Goal: Task Accomplishment & Management: Manage account settings

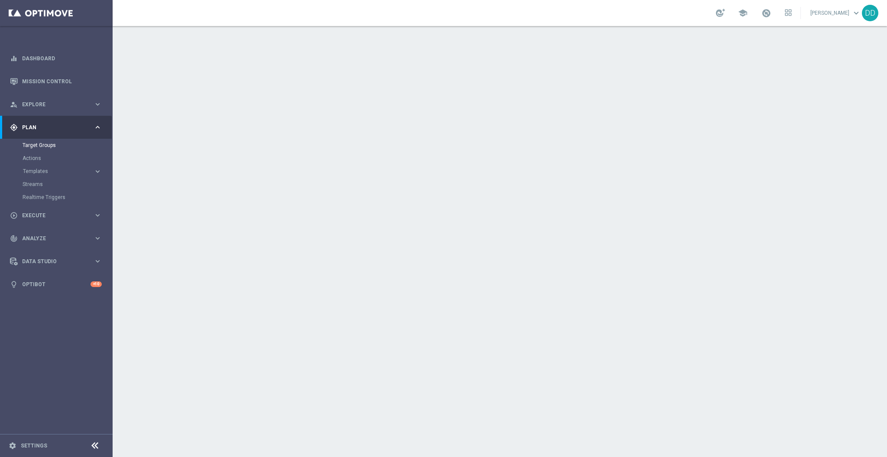
drag, startPoint x: 29, startPoint y: 139, endPoint x: 32, endPoint y: 150, distance: 10.7
click at [29, 139] on div "Target Groups" at bounding box center [67, 145] width 89 height 13
click at [34, 153] on div "Actions" at bounding box center [67, 158] width 89 height 13
click at [38, 145] on link "Target Groups" at bounding box center [57, 145] width 68 height 7
click at [32, 159] on link "Actions" at bounding box center [57, 158] width 68 height 7
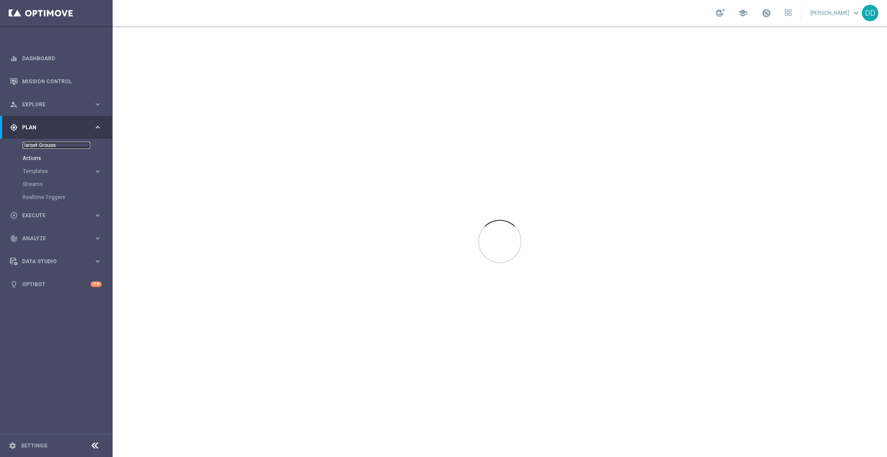
drag, startPoint x: 36, startPoint y: 148, endPoint x: 506, endPoint y: 456, distance: 562.3
click at [36, 148] on link "Target Groups" at bounding box center [57, 145] width 68 height 7
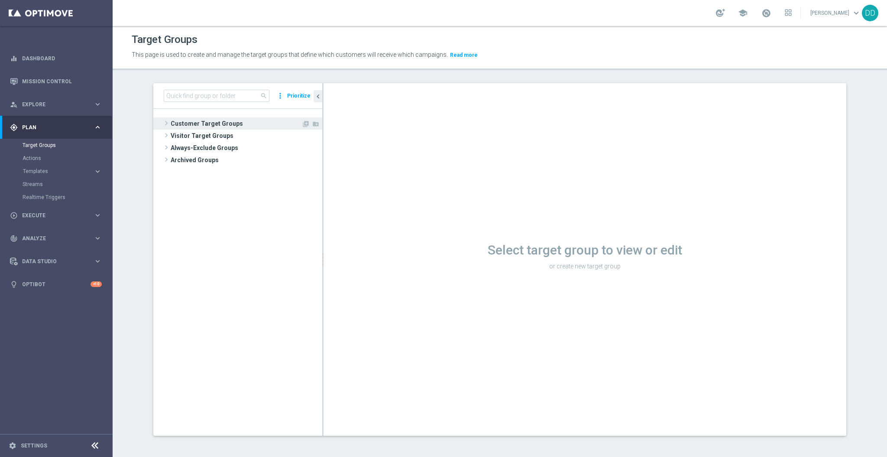
click at [211, 125] on span "Customer Target Groups" at bounding box center [236, 123] width 131 height 12
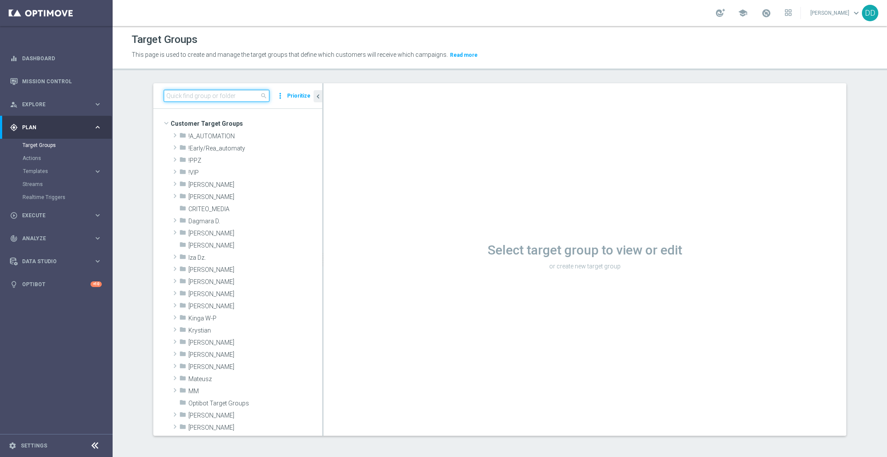
click at [207, 100] on input at bounding box center [217, 96] width 106 height 12
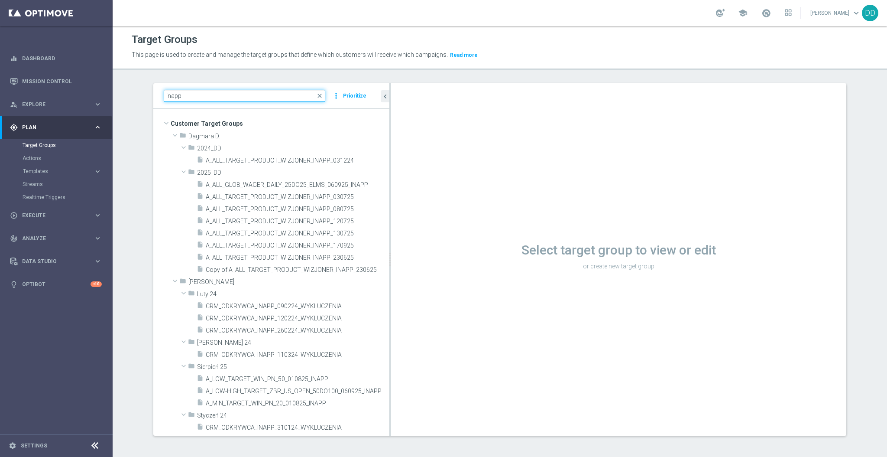
drag, startPoint x: 318, startPoint y: 171, endPoint x: 487, endPoint y: 185, distance: 169.6
click at [493, 181] on as-split "inapp close more_vert Prioritize Customer Target Groups library_add create_new_…" at bounding box center [499, 259] width 693 height 352
type input "inapp"
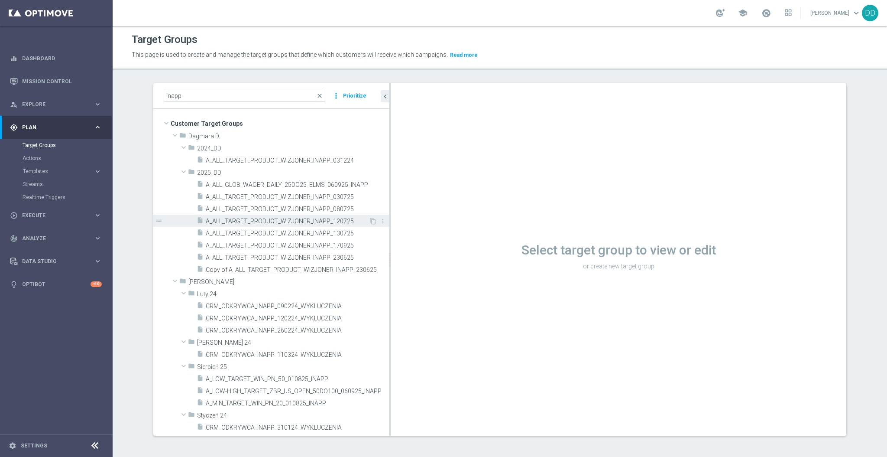
click at [312, 217] on span "A_ALL_TARGET_PRODUCT_WIZJONER_INAPP_120725" at bounding box center [287, 220] width 163 height 7
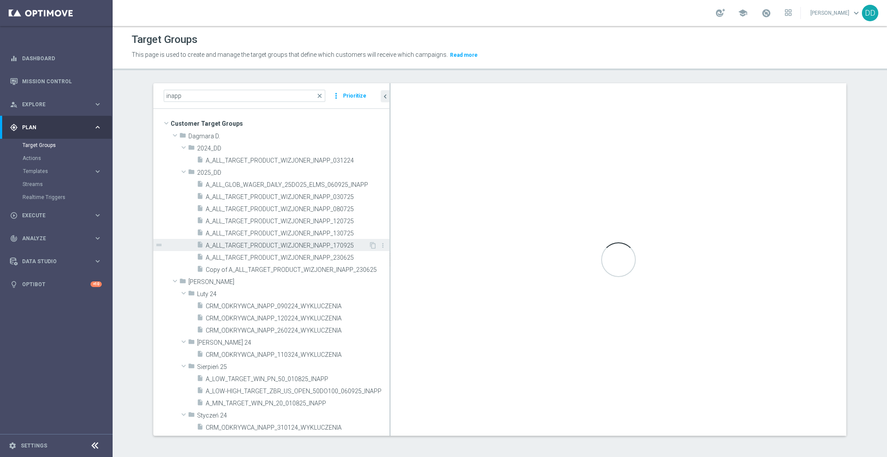
click at [335, 247] on span "A_ALL_TARGET_PRODUCT_WIZJONER_INAPP_170925" at bounding box center [287, 245] width 163 height 7
click at [370, 247] on icon "content_copy" at bounding box center [373, 245] width 7 height 7
click at [335, 246] on span "A_ALL_TARGET_PRODUCT_WIZJONER_INAPP_170925" at bounding box center [287, 245] width 163 height 7
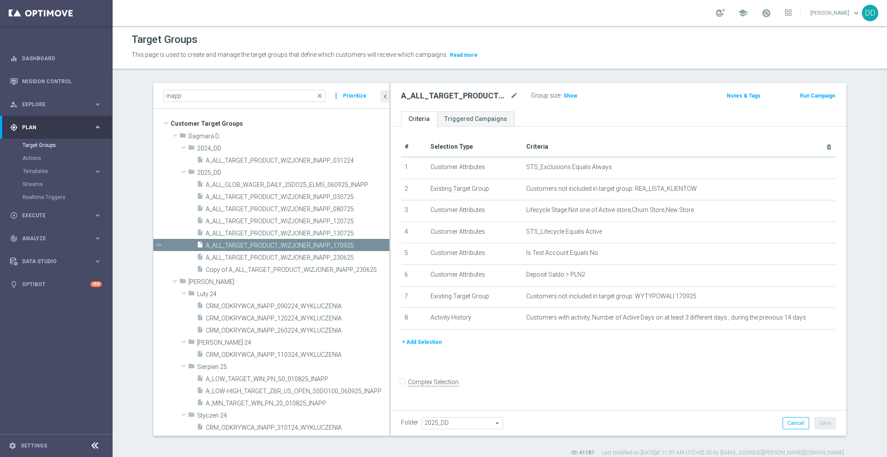
checkbox input "false"
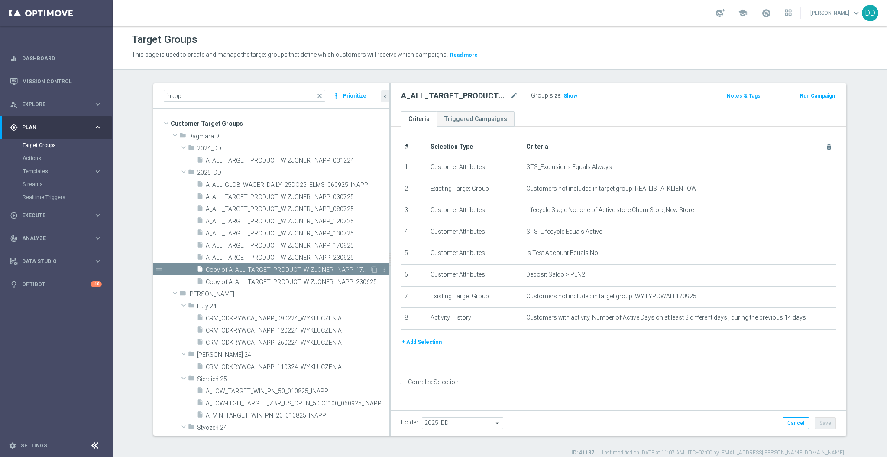
click at [343, 270] on span "Copy of A_ALL_TARGET_PRODUCT_WIZJONER_INAPP_170925" at bounding box center [288, 269] width 164 height 7
click at [512, 93] on icon "mode_edit" at bounding box center [514, 96] width 8 height 10
type input "A_ALL_TARGET_PRODUCT_WIZJONER_INAPP_230925"
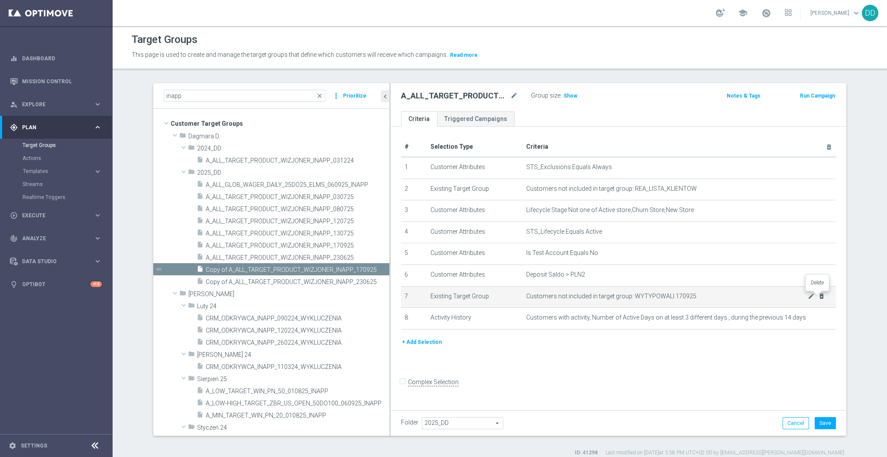
click at [818, 298] on icon "delete_forever" at bounding box center [821, 295] width 7 height 7
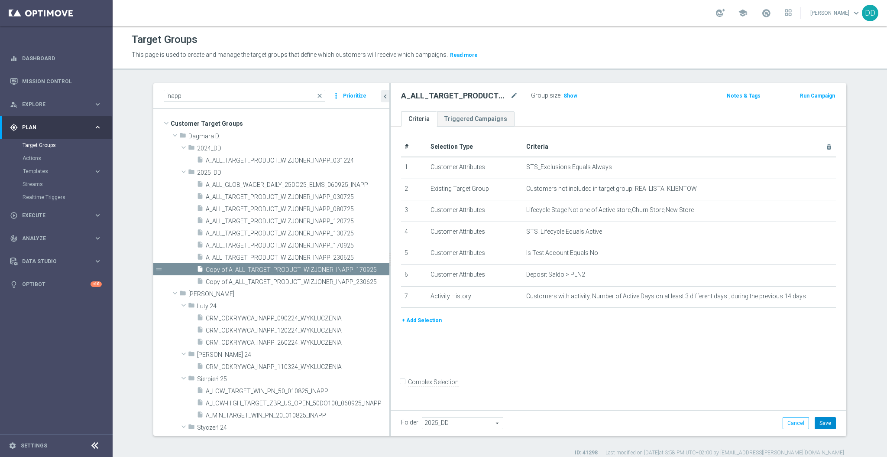
click at [818, 420] on button "Save" at bounding box center [825, 423] width 21 height 12
click at [350, 170] on icon "library_add" at bounding box center [353, 172] width 7 height 7
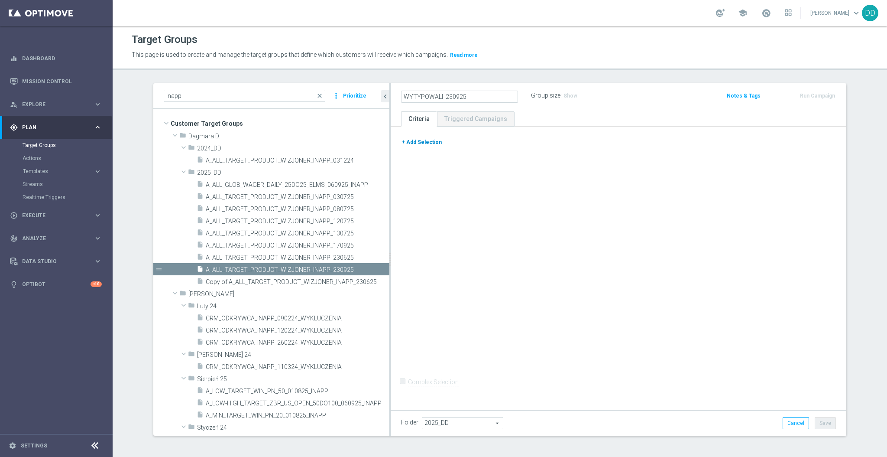
type input "WYTYPOWALI_230925"
click at [419, 141] on button "+ Add Selection" at bounding box center [422, 142] width 42 height 10
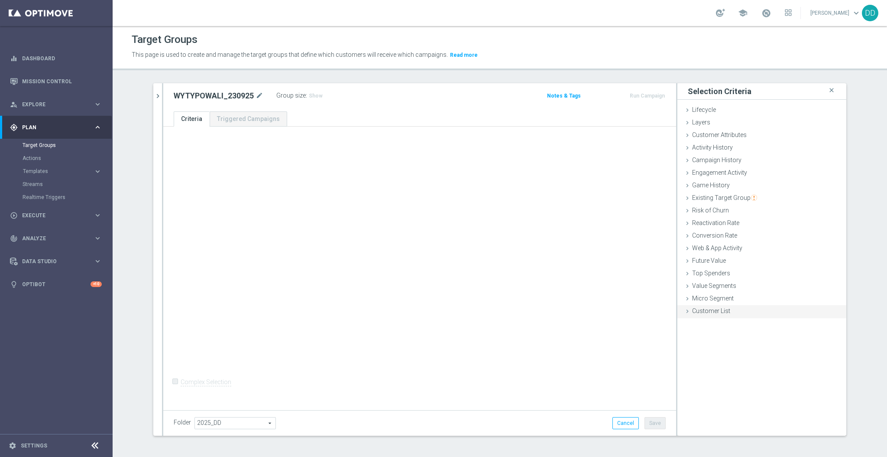
click at [735, 311] on div "Customer List done" at bounding box center [762, 311] width 169 height 13
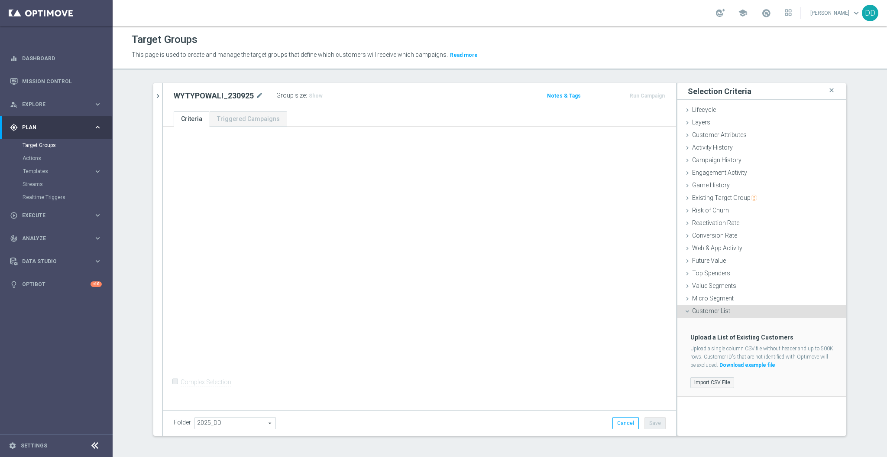
click at [717, 380] on label "Import CSV File" at bounding box center [713, 382] width 44 height 11
click at [0, 0] on input "Import CSV File" at bounding box center [0, 0] width 0 height 0
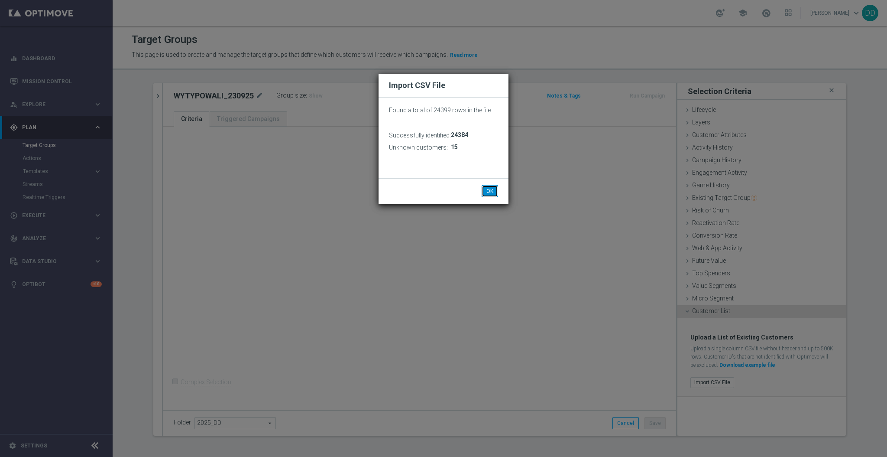
click at [488, 189] on button "OK" at bounding box center [490, 191] width 16 height 12
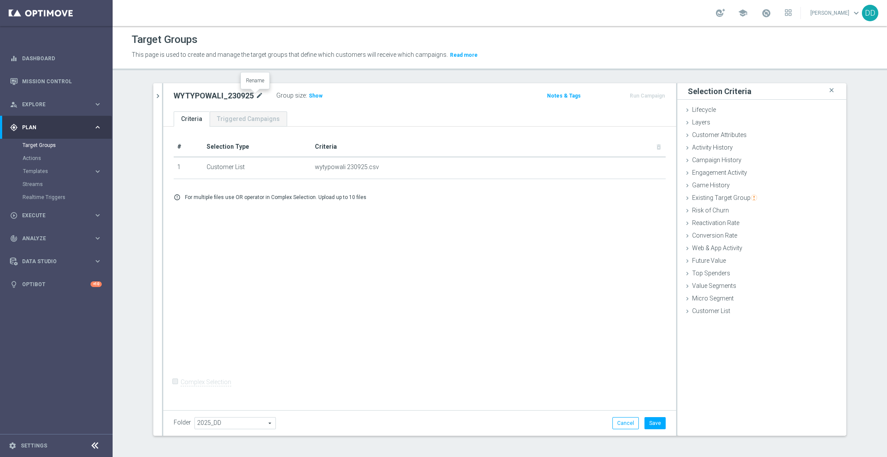
click at [256, 96] on icon "mode_edit" at bounding box center [260, 96] width 8 height 10
click at [654, 426] on button "Save" at bounding box center [655, 423] width 21 height 12
click at [156, 94] on icon "chevron_right" at bounding box center [158, 96] width 8 height 8
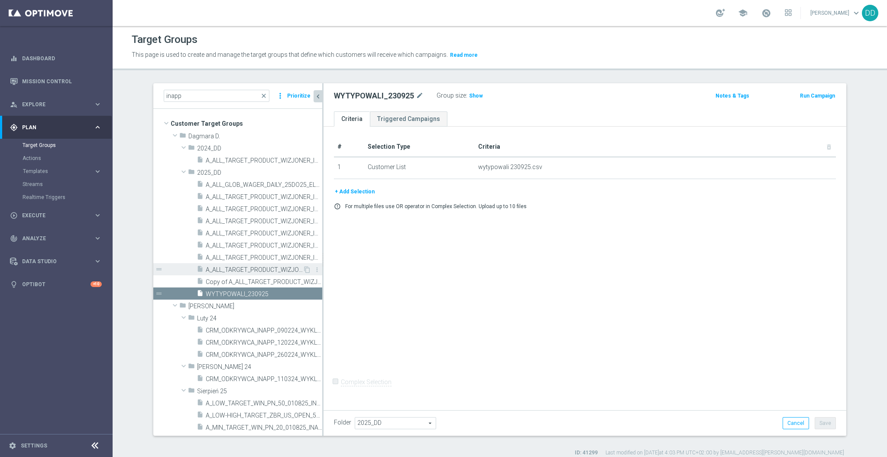
click at [253, 268] on span "A_ALL_TARGET_PRODUCT_WIZJONER_INAPP_230925" at bounding box center [254, 269] width 97 height 7
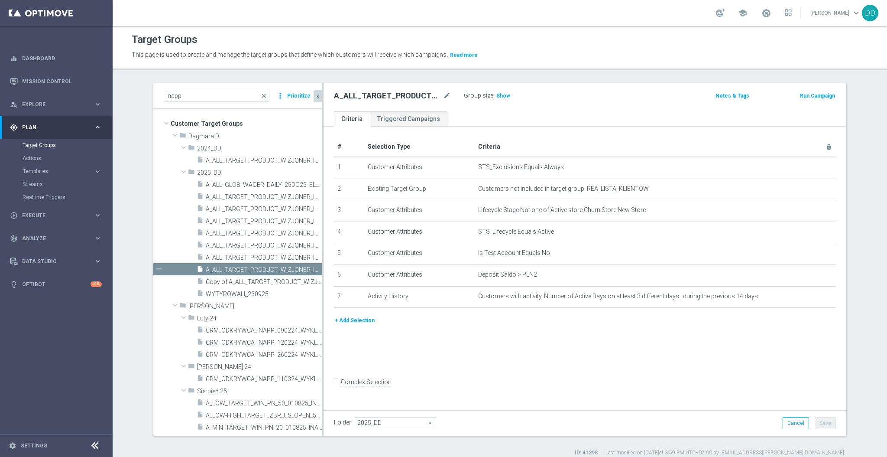
click at [361, 319] on button "+ Add Selection" at bounding box center [355, 320] width 42 height 10
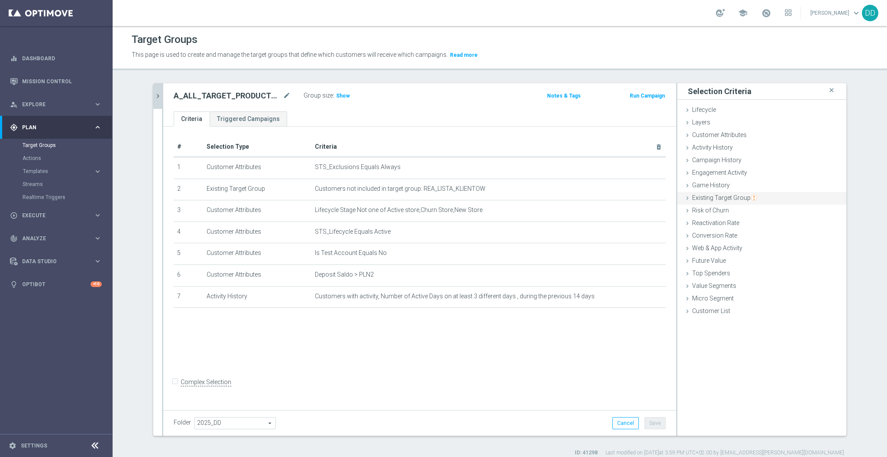
click at [702, 196] on span "Existing Target Group" at bounding box center [724, 197] width 65 height 7
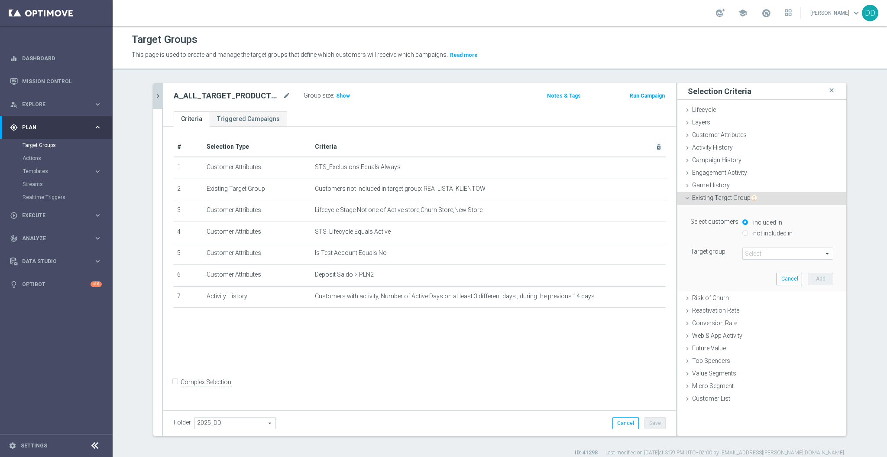
drag, startPoint x: 758, startPoint y: 234, endPoint x: 759, endPoint y: 256, distance: 23.0
click at [757, 234] on label "not included in" at bounding box center [772, 233] width 42 height 8
click at [748, 234] on input "not included in" at bounding box center [746, 233] width 6 height 6
radio input "true"
click at [759, 256] on span at bounding box center [788, 253] width 90 height 11
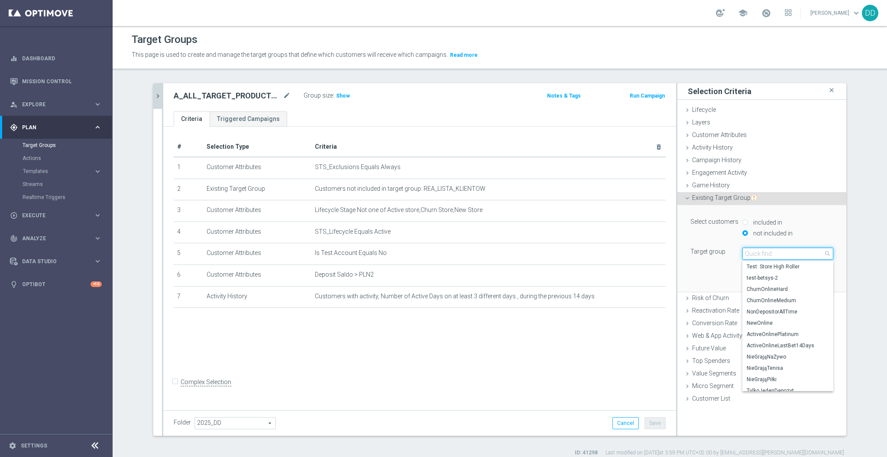
click at [759, 254] on input "search" at bounding box center [788, 253] width 91 height 12
paste input "WYTYPOWALI_230925"
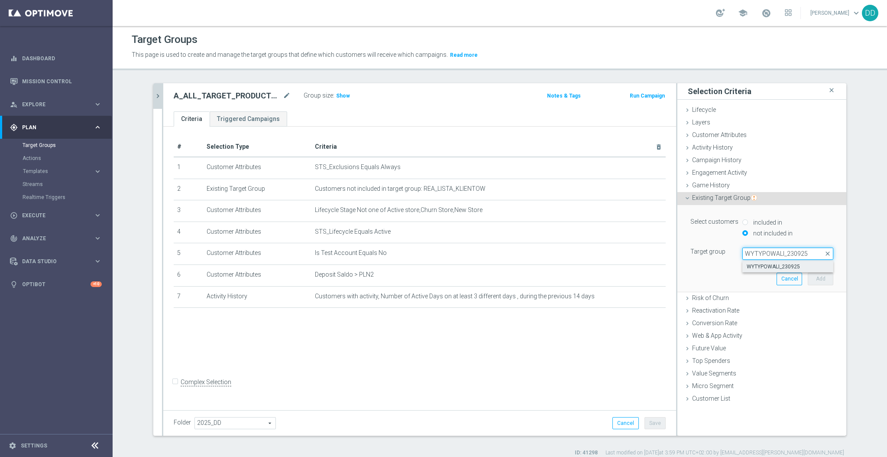
type input "WYTYPOWALI_230925"
click at [766, 266] on span "WYTYPOWALI_230925" at bounding box center [788, 266] width 82 height 7
type input "WYTYPOWALI_230925"
click at [808, 275] on button "Add" at bounding box center [821, 278] width 26 height 12
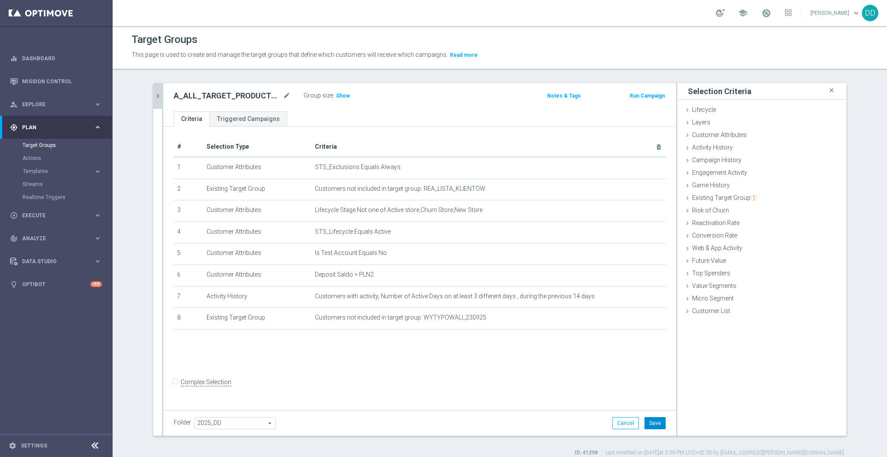
click at [660, 419] on button "Save" at bounding box center [655, 423] width 21 height 12
click at [336, 94] on span "Show" at bounding box center [343, 96] width 14 height 6
click at [283, 94] on icon "mode_edit" at bounding box center [287, 96] width 8 height 10
click at [59, 213] on span "Execute" at bounding box center [57, 215] width 71 height 5
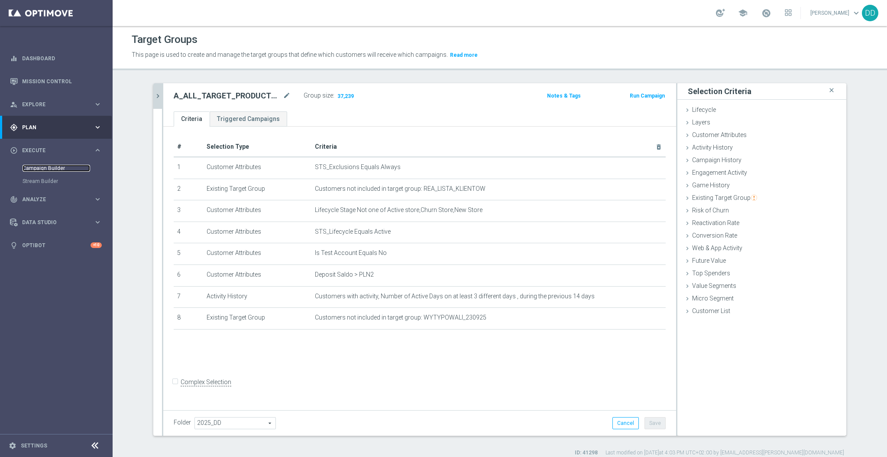
click at [54, 169] on link "Campaign Builder" at bounding box center [57, 168] width 68 height 7
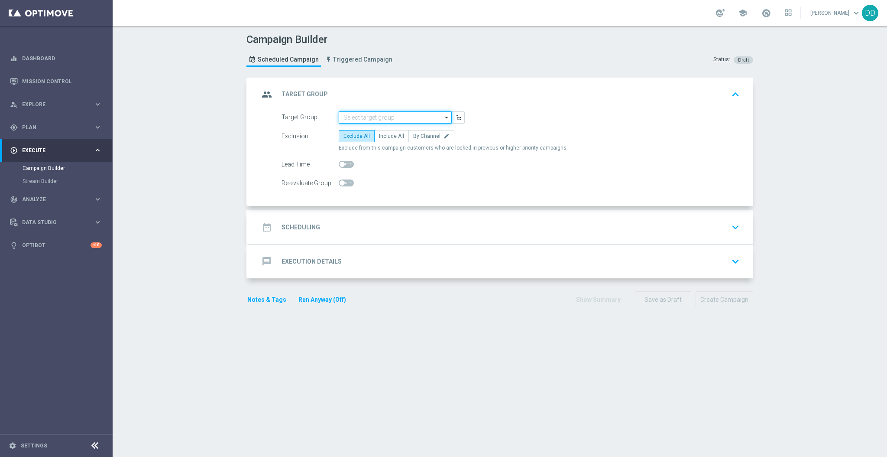
click at [368, 118] on input at bounding box center [395, 117] width 113 height 12
paste input "A_ALL_TARGET_PRODUCT_WIZJONER_INAPP_230925"
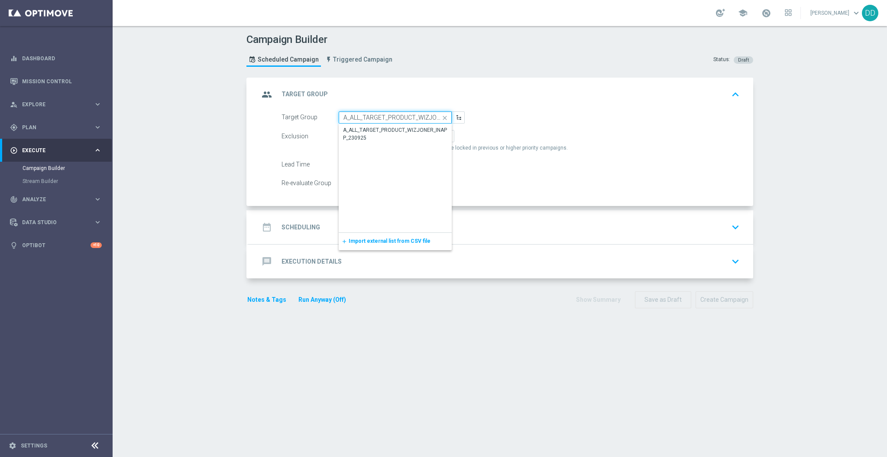
scroll to position [0, 46]
click at [378, 134] on div "A_ALL_TARGET_PRODUCT_WIZJONER_INAPP_230925" at bounding box center [396, 134] width 104 height 16
type input "A_ALL_TARGET_PRODUCT_WIZJONER_INAPP_230925"
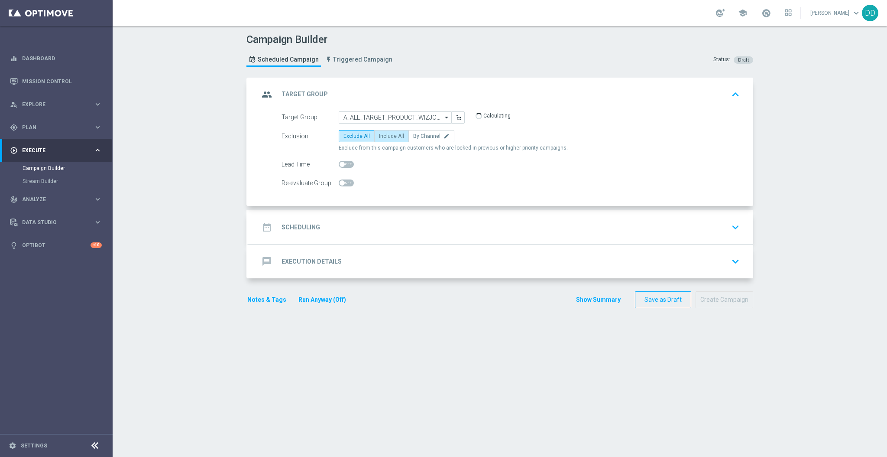
click at [387, 136] on span "Include All" at bounding box center [391, 136] width 25 height 6
click at [385, 136] on input "Include All" at bounding box center [382, 138] width 6 height 6
radio input "true"
click at [384, 237] on div "date_range Scheduling keyboard_arrow_down" at bounding box center [501, 227] width 505 height 34
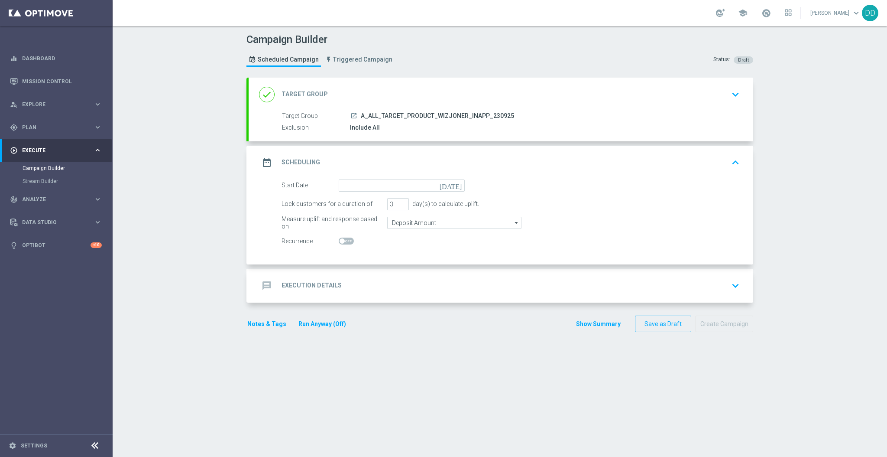
click at [415, 94] on div "done Target Group keyboard_arrow_down" at bounding box center [501, 94] width 484 height 16
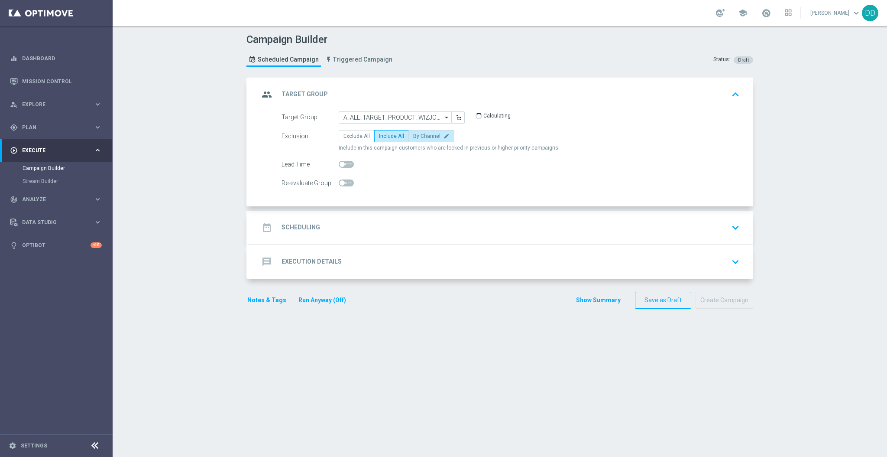
click at [430, 133] on span "By Channel" at bounding box center [426, 136] width 27 height 6
click at [419, 135] on input "By Channel edit" at bounding box center [416, 138] width 6 height 6
radio input "true"
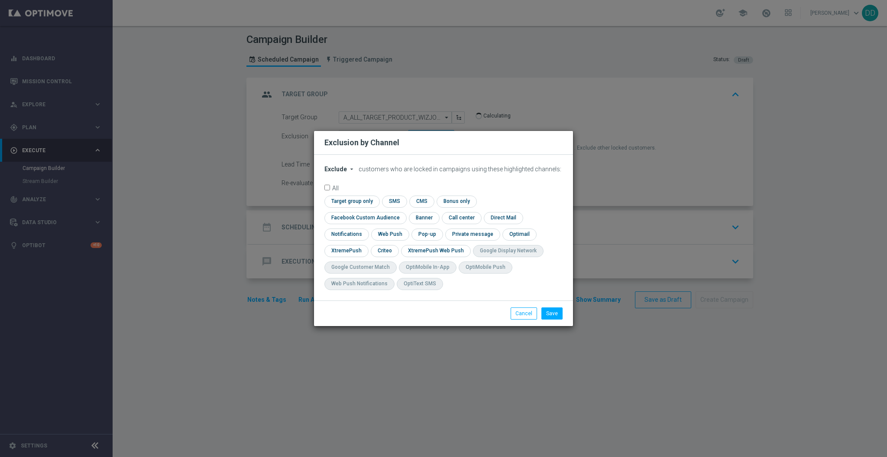
click at [340, 172] on span "Exclude" at bounding box center [335, 168] width 23 height 7
drag, startPoint x: 340, startPoint y: 178, endPoint x: 345, endPoint y: 194, distance: 16.4
click at [345, 194] on div "Exclude Include" at bounding box center [341, 183] width 32 height 21
click at [0, 0] on span "Include" at bounding box center [0, 0] width 0 height 0
click at [352, 207] on input "checkbox" at bounding box center [350, 201] width 53 height 12
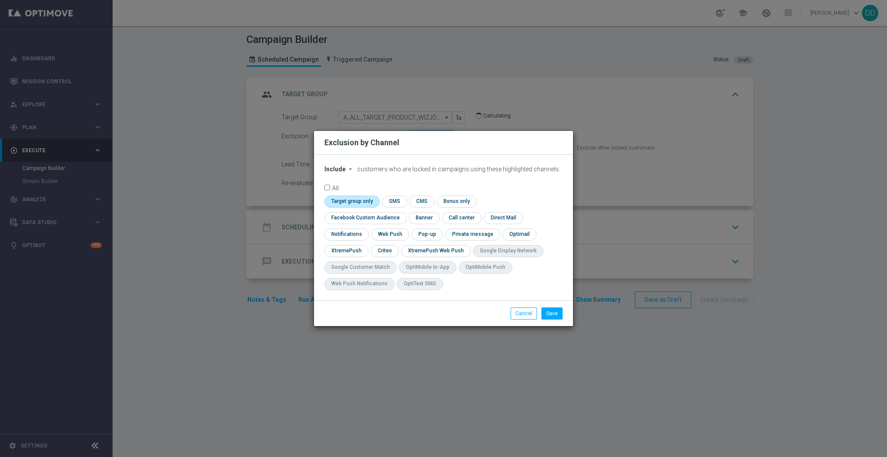
checkbox input "true"
click at [527, 315] on button "Cancel" at bounding box center [524, 313] width 26 height 12
radio input "true"
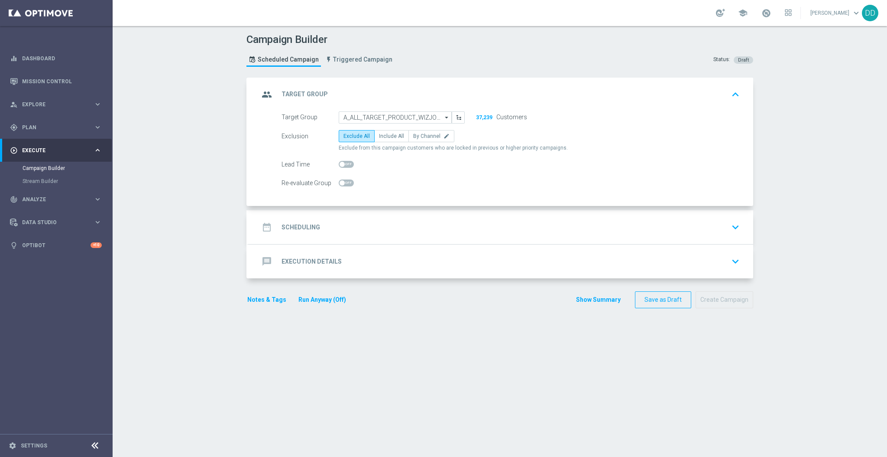
click at [380, 144] on span "Exclude from this campaign customers who are locked in previous or higher prior…" at bounding box center [453, 147] width 229 height 7
click at [382, 138] on span "Include All" at bounding box center [391, 136] width 25 height 6
click at [382, 138] on input "Include All" at bounding box center [382, 138] width 6 height 6
radio input "true"
click at [379, 207] on accordion "group Target Group keyboard_arrow_up Target Group launch A_ALL_TARGET_PRODUCT_W…" at bounding box center [499, 178] width 507 height 201
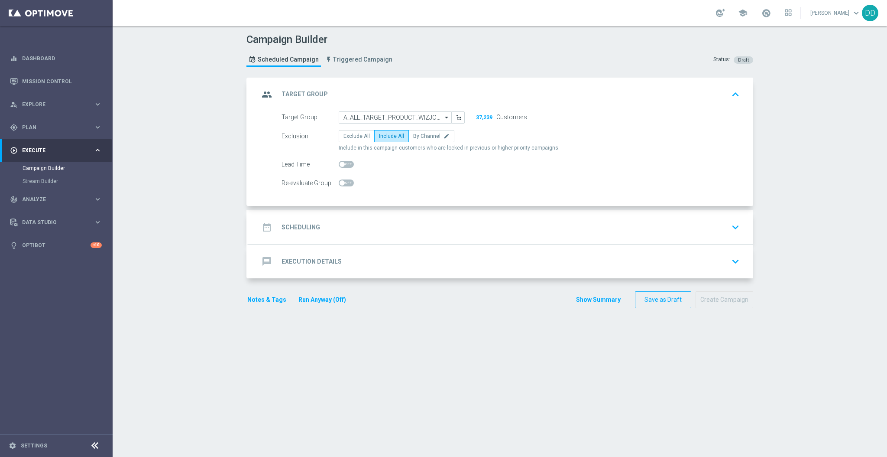
click at [405, 231] on div "date_range Scheduling keyboard_arrow_down" at bounding box center [501, 227] width 484 height 16
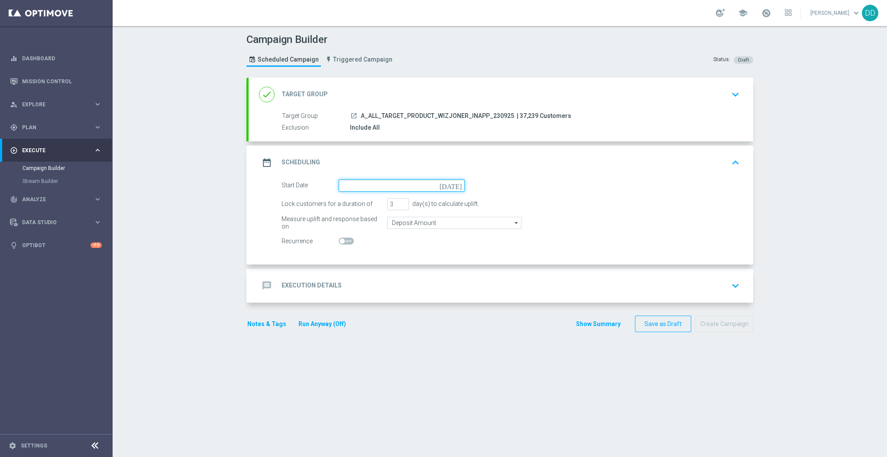
click at [355, 182] on input at bounding box center [402, 185] width 126 height 12
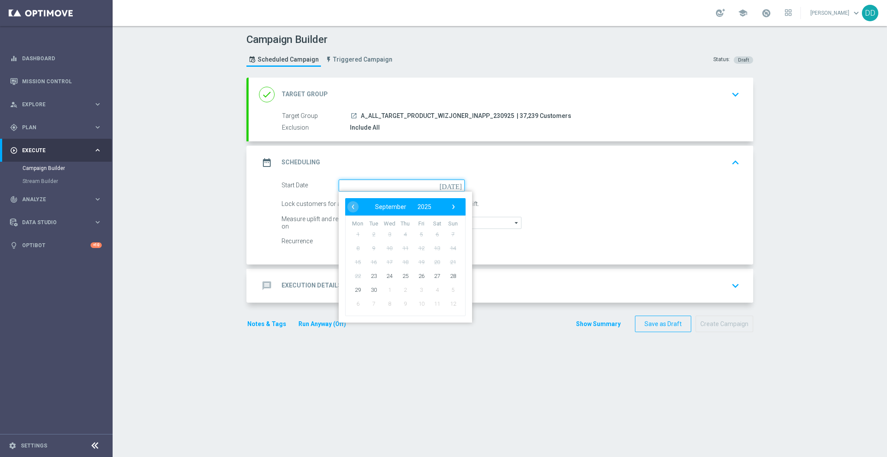
paste input "A_ALL_TARGET_PRODUCT_WIZJONER_INAPP_230925"
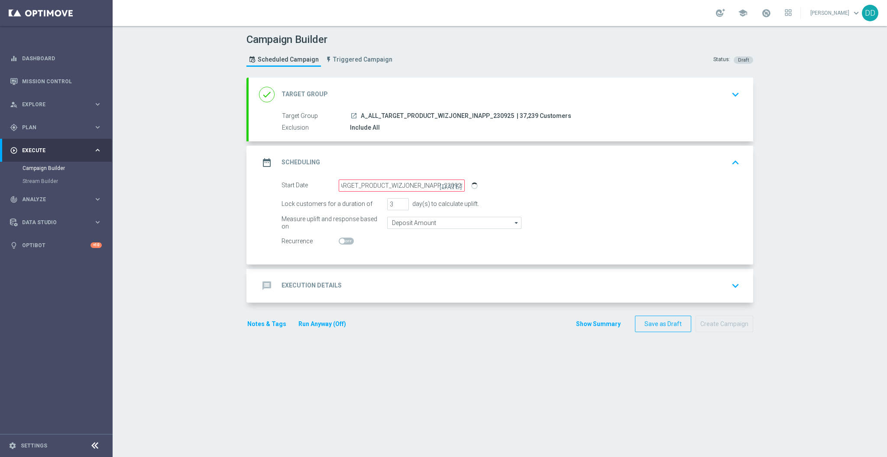
type input "23 Jan 0925"
drag, startPoint x: 389, startPoint y: 203, endPoint x: 374, endPoint y: 201, distance: 15.3
click at [374, 200] on div "Lock customers for a duration of 3 day(s) to calculate uplift." at bounding box center [510, 204] width 471 height 12
type input "1"
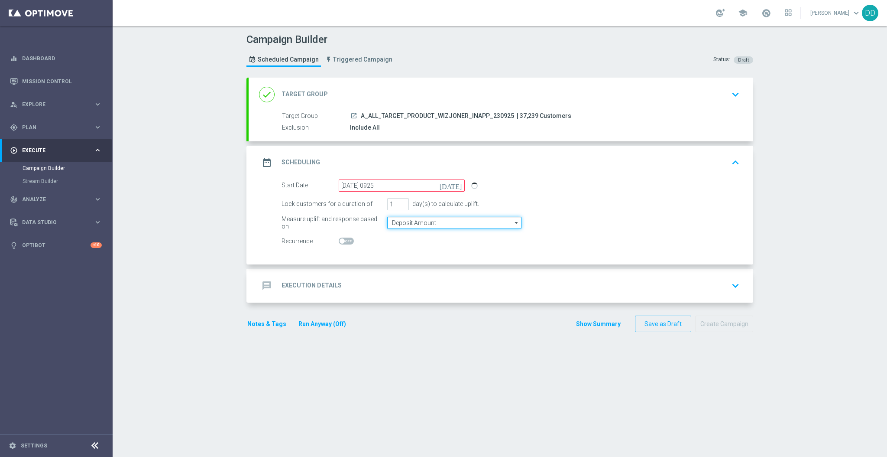
click at [400, 220] on input "Deposit Amount" at bounding box center [454, 223] width 134 height 12
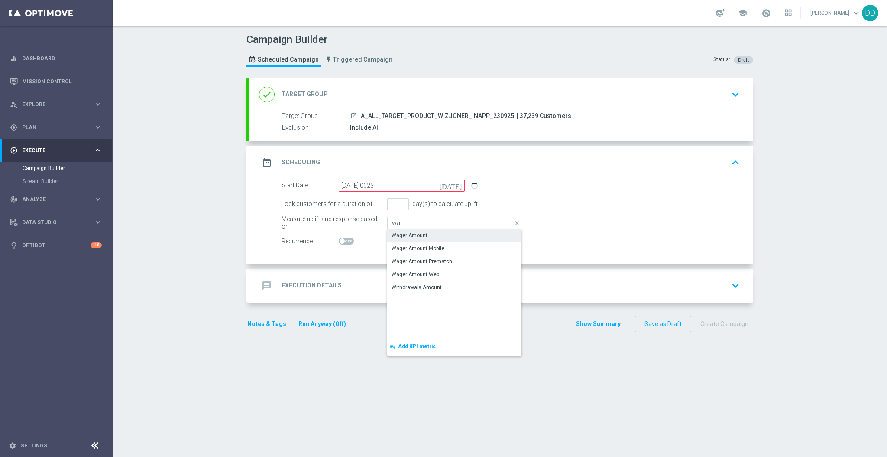
click at [404, 235] on div "Wager Amount" at bounding box center [410, 235] width 36 height 8
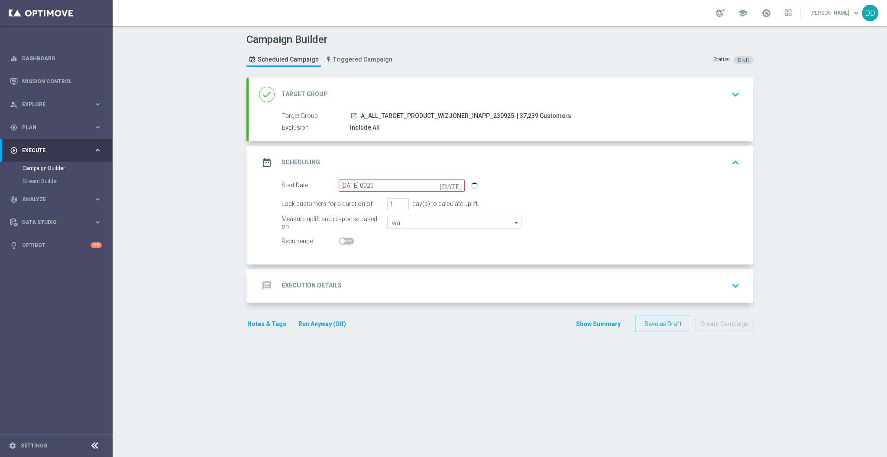
type input "Wager Amount"
click at [387, 285] on div "message Execution Details keyboard_arrow_down" at bounding box center [501, 285] width 484 height 16
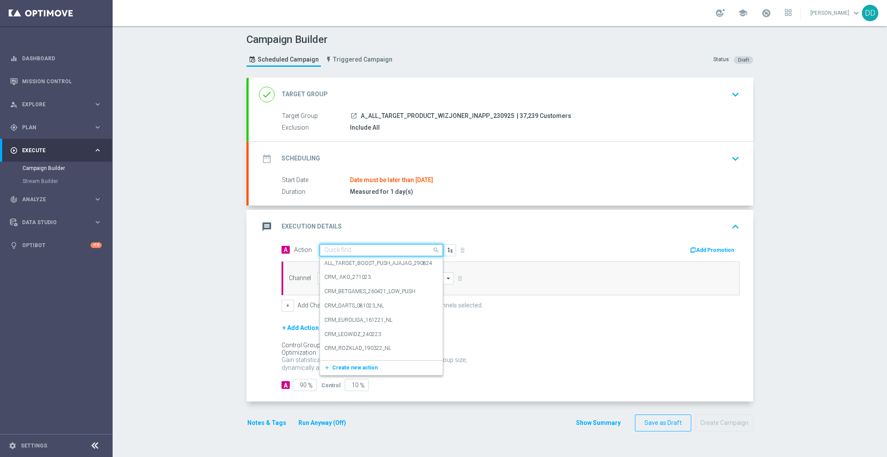
click at [373, 249] on input "text" at bounding box center [372, 249] width 97 height 7
paste input "A_ALL_TARGET_PRODUCT_WIZJONER_INAPP_230925"
type input "A_ALL_TARGET_PRODUCT_WIZJONER_INAPP_230925"
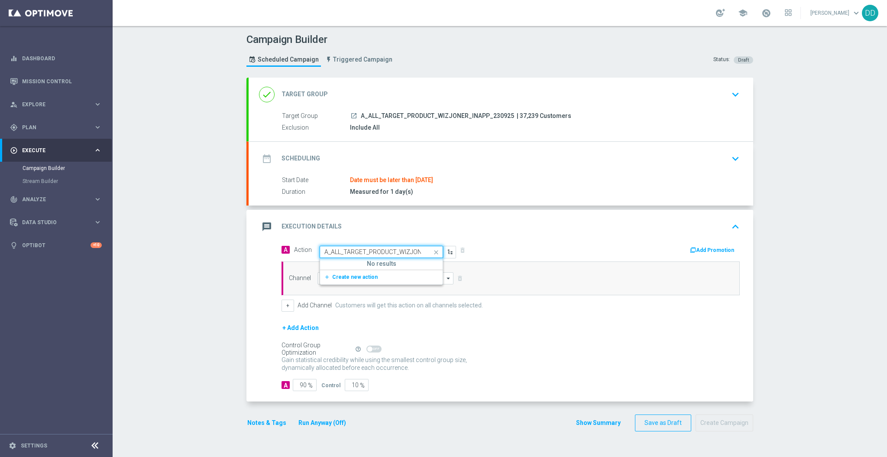
scroll to position [0, 49]
click at [375, 256] on div "Quick find A_ALL_TARGET_PRODUCT_WIZJONER_INAPP_230925" at bounding box center [381, 252] width 123 height 12
click at [365, 277] on span "Create new action" at bounding box center [354, 277] width 45 height 6
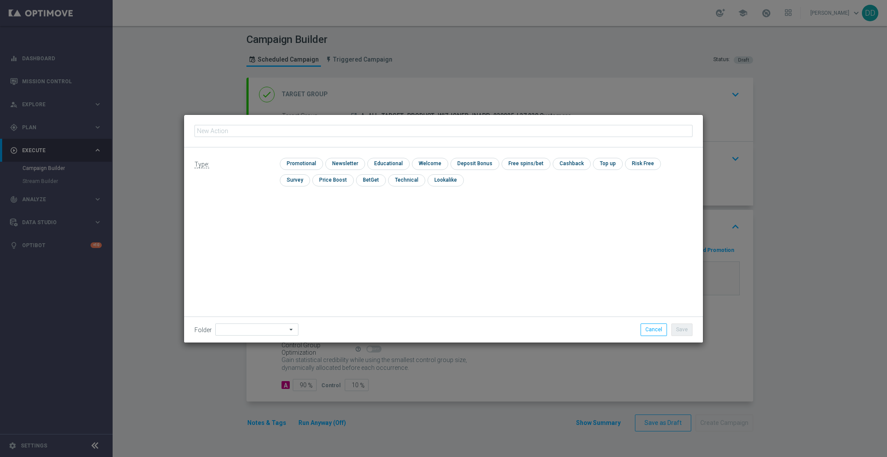
click at [312, 135] on input "text" at bounding box center [444, 131] width 498 height 12
drag, startPoint x: 311, startPoint y: 134, endPoint x: 310, endPoint y: 156, distance: 21.7
click at [311, 135] on input "text" at bounding box center [444, 131] width 498 height 12
type input "A_ALL_TARGET_PRODUCT_WIZJONER_INAPP_230925"
click at [308, 163] on input "checkbox" at bounding box center [300, 164] width 41 height 12
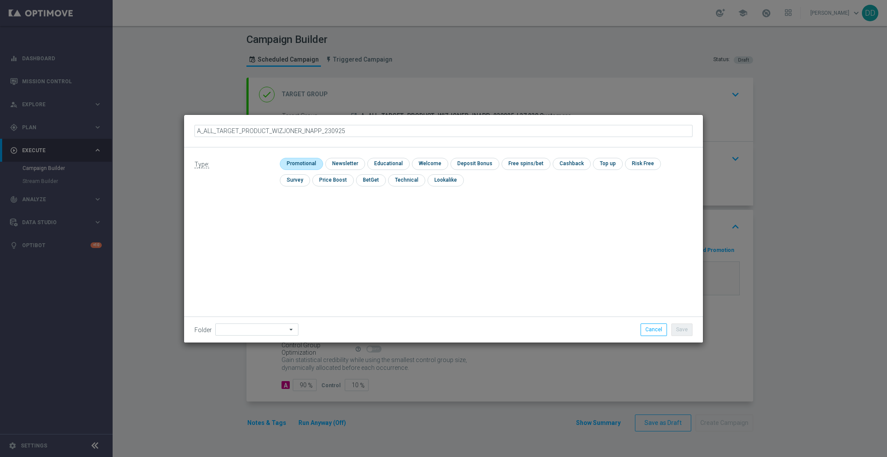
checkbox input "true"
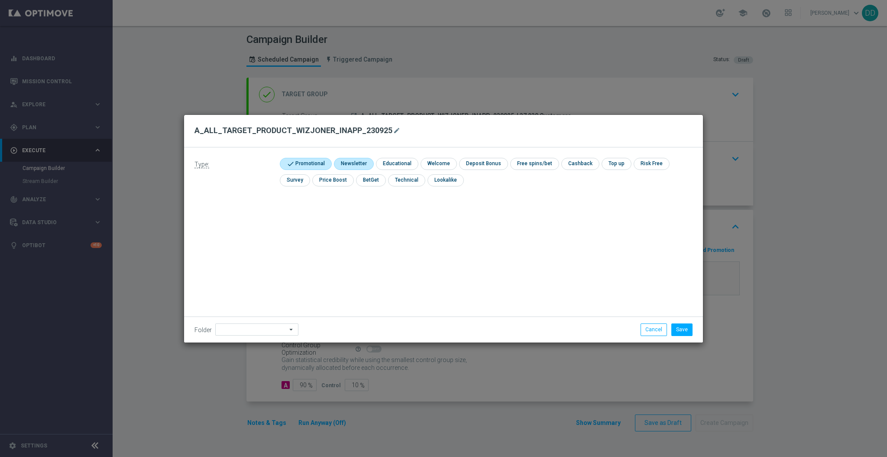
click at [341, 165] on input "checkbox" at bounding box center [353, 164] width 38 height 12
checkbox input "true"
click at [311, 168] on input "checkbox" at bounding box center [304, 164] width 49 height 12
checkbox input "false"
click at [683, 334] on button "Save" at bounding box center [681, 329] width 21 height 12
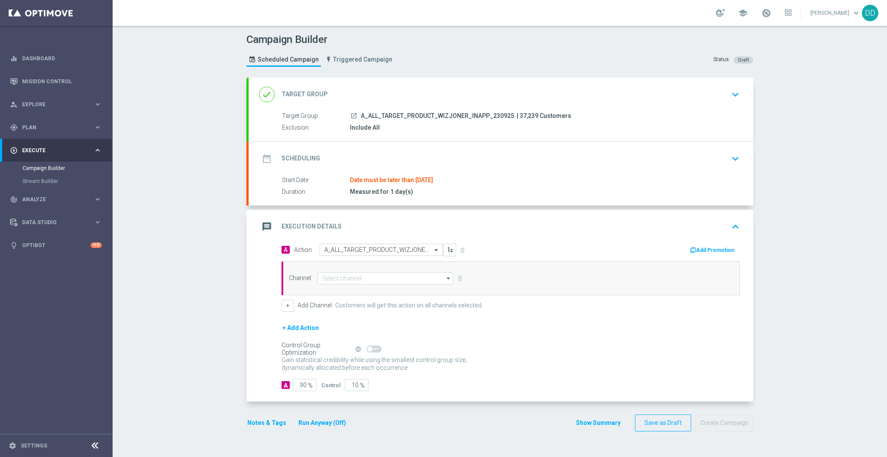
click at [400, 162] on div "date_range Scheduling keyboard_arrow_down" at bounding box center [501, 158] width 484 height 16
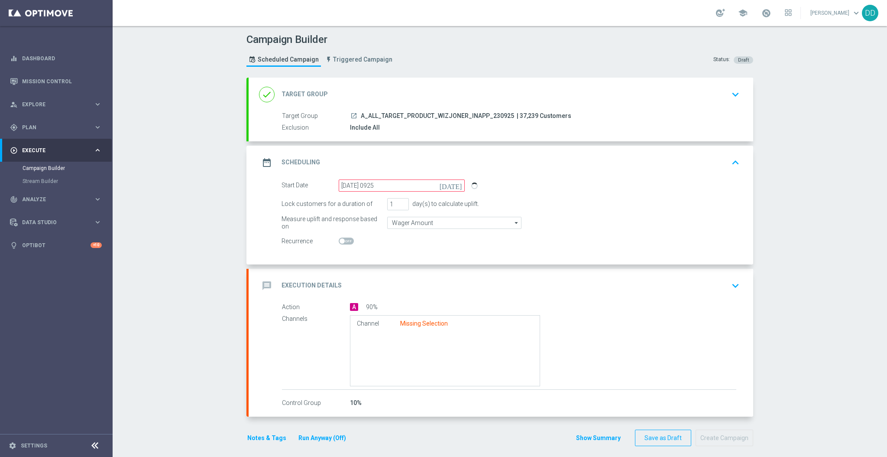
click at [380, 176] on div "date_range Scheduling keyboard_arrow_up Start Date Date must be later than 22 S…" at bounding box center [501, 205] width 505 height 119
click at [380, 185] on input "23 Jan 0925" at bounding box center [402, 185] width 126 height 12
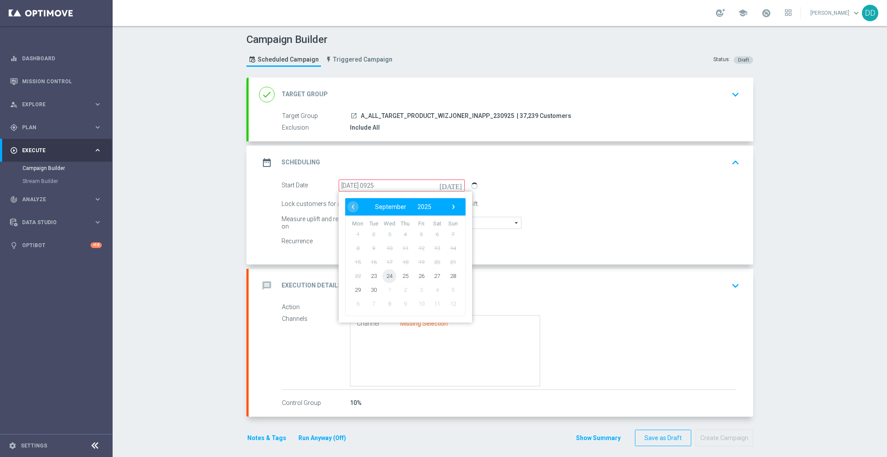
click at [383, 270] on span "24" at bounding box center [390, 276] width 14 height 14
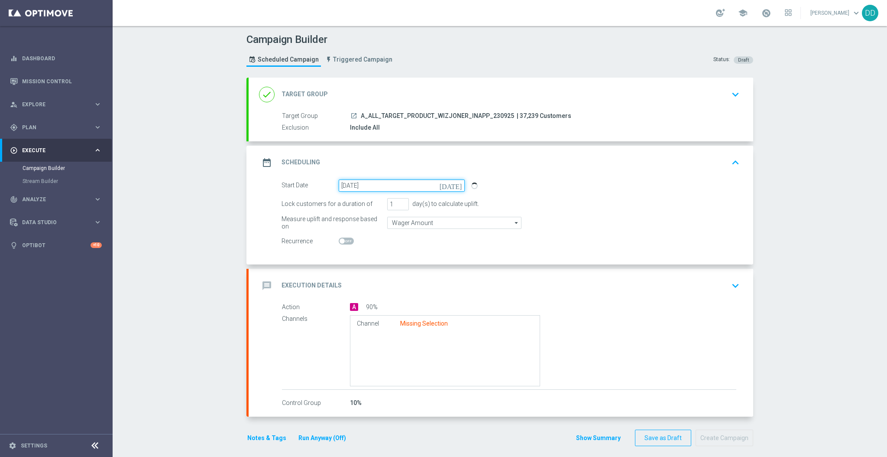
click at [383, 183] on input "24 Sep 2025" at bounding box center [402, 185] width 126 height 12
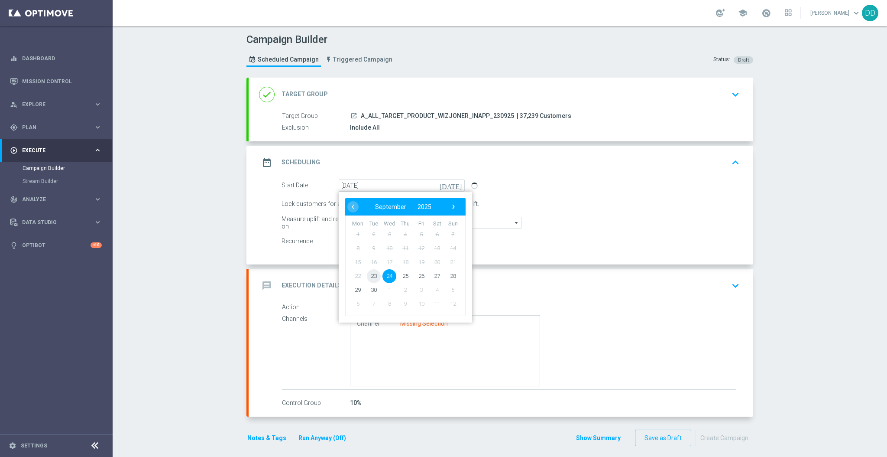
click at [372, 273] on span "23" at bounding box center [374, 276] width 14 height 14
type input "[DATE]"
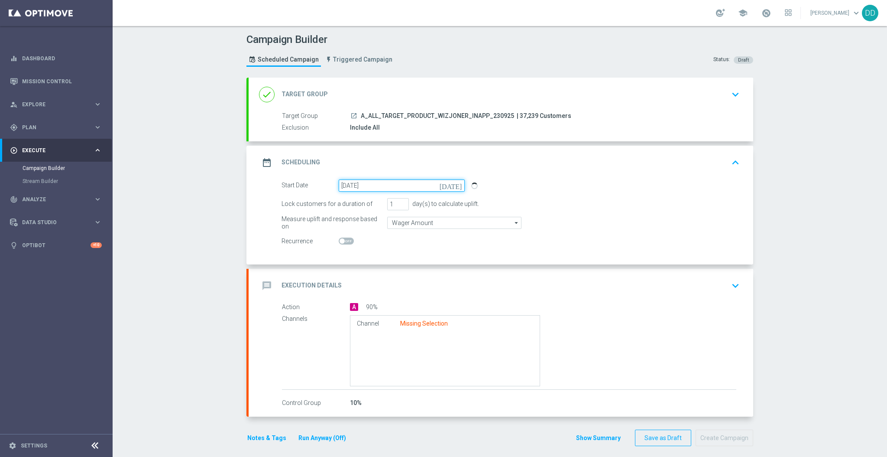
click at [360, 185] on input "[DATE]" at bounding box center [402, 185] width 126 height 12
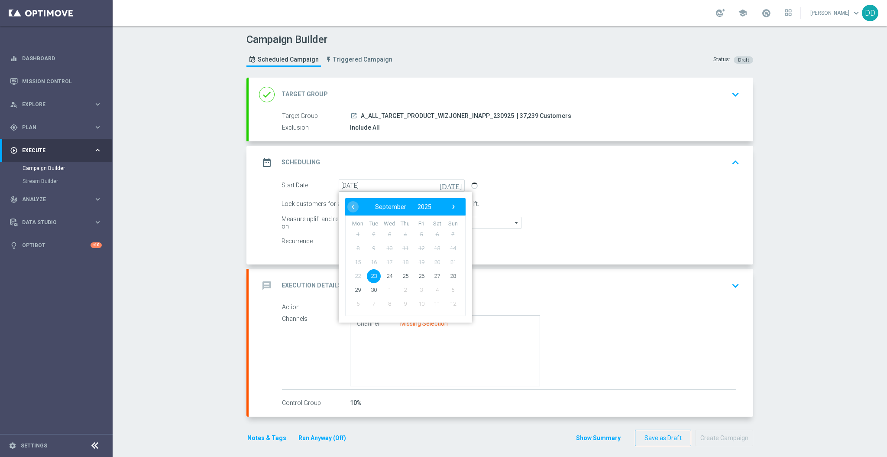
click at [367, 276] on span "23" at bounding box center [374, 276] width 14 height 14
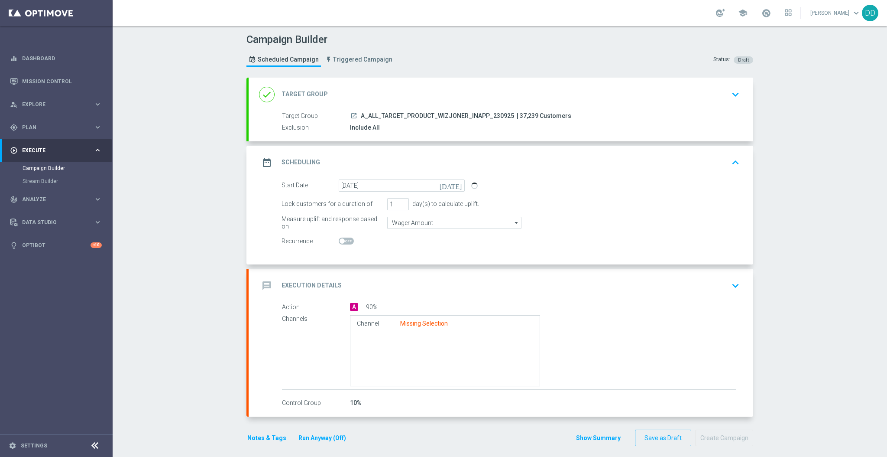
scroll to position [5, 0]
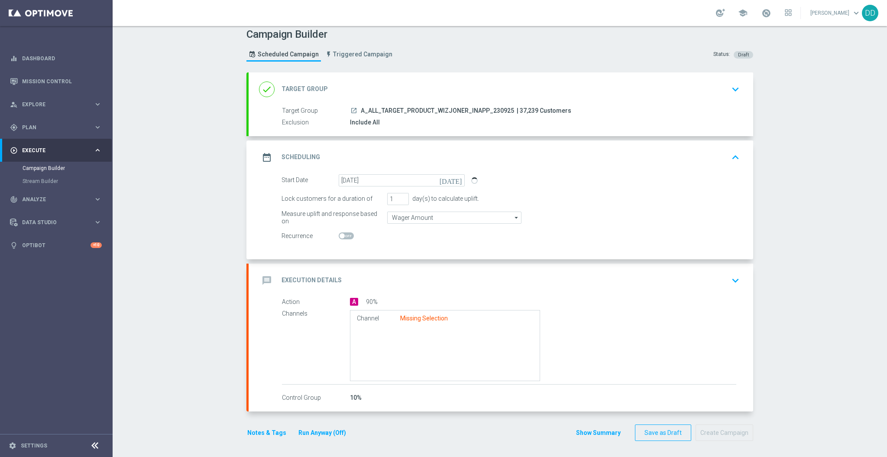
drag, startPoint x: 441, startPoint y: 274, endPoint x: 435, endPoint y: 274, distance: 5.2
click at [441, 273] on div "message Execution Details keyboard_arrow_down" at bounding box center [501, 280] width 484 height 16
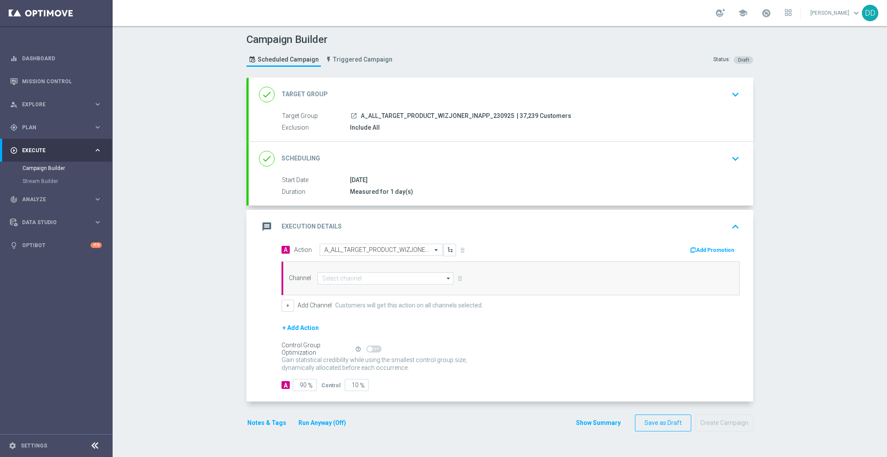
click at [360, 287] on div "Channel arrow_drop_down Show Selected 0 of 22 Target group only SMS" at bounding box center [511, 278] width 458 height 34
click at [371, 276] on input at bounding box center [386, 278] width 136 height 12
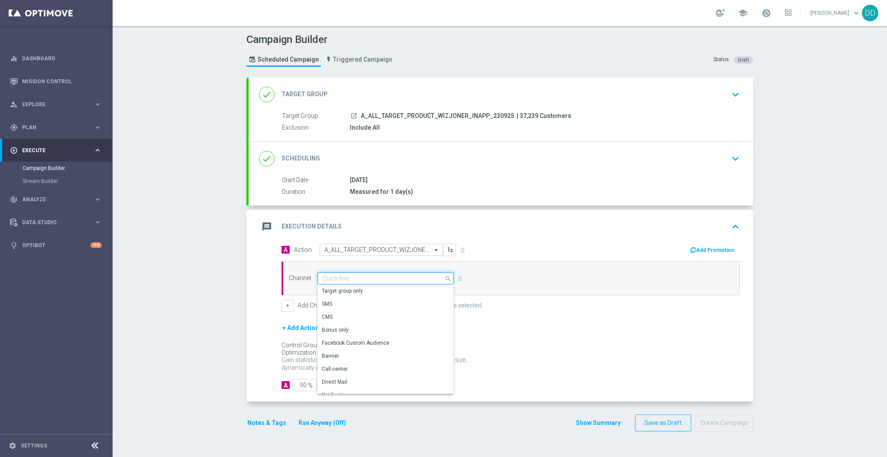
scroll to position [115, 0]
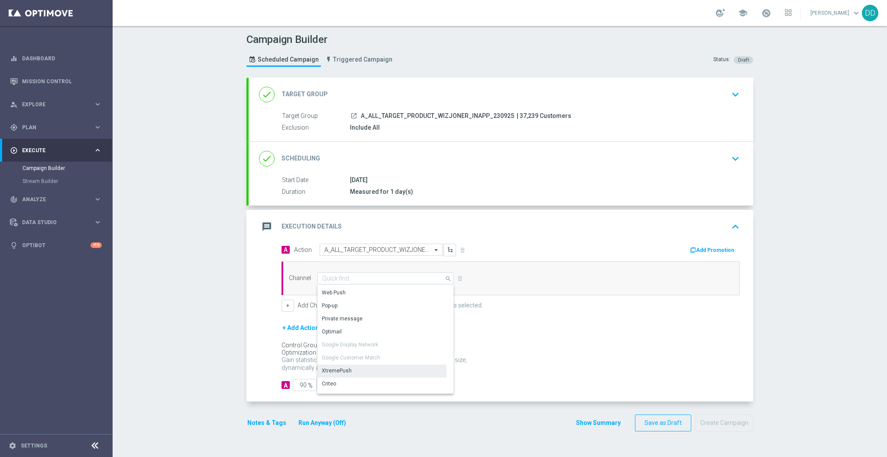
click at [357, 366] on div "XtremePush" at bounding box center [382, 370] width 129 height 12
type input "XtremePush"
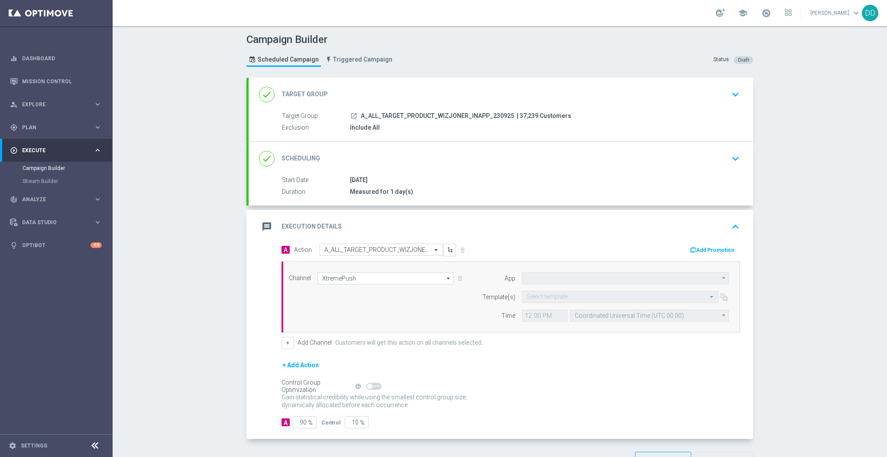
type input "STS_PL"
click at [545, 293] on input "text" at bounding box center [612, 296] width 170 height 7
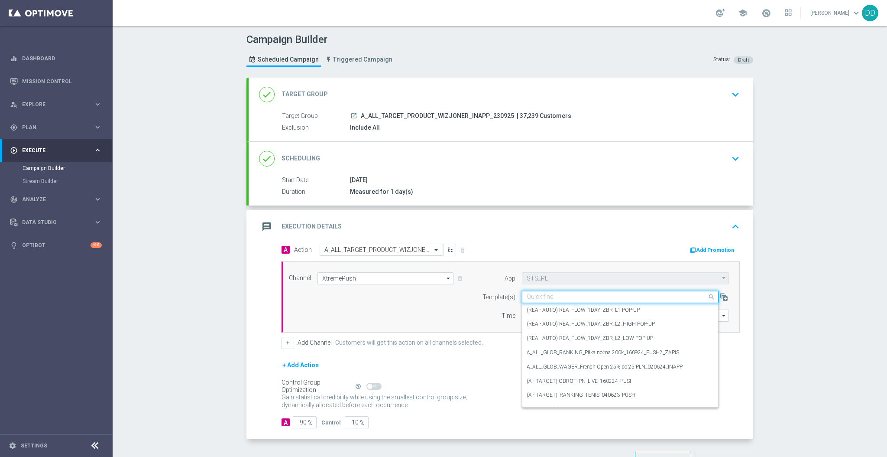
paste input "A_ALL_TARGET_PRODUCT_WIZJONER_INAPP_230925"
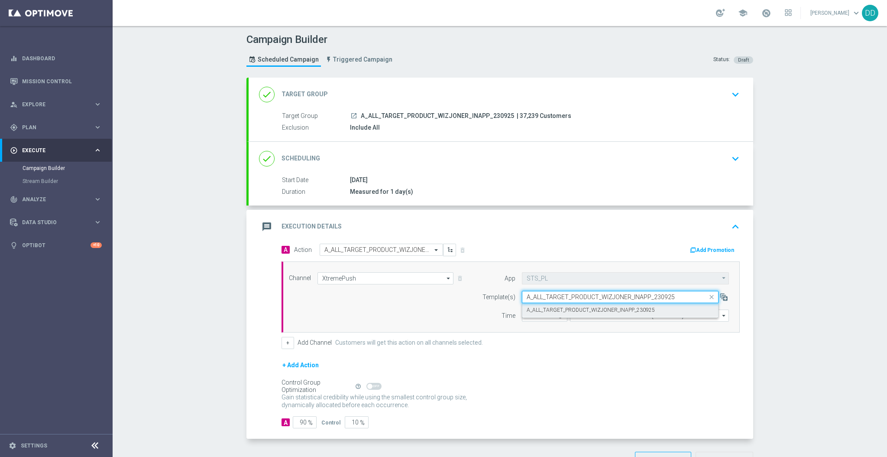
click at [550, 310] on label "A_ALL_TARGET_PRODUCT_WIZJONER_INAPP_230925" at bounding box center [591, 309] width 128 height 7
type input "A_ALL_TARGET_PRODUCT_WIZJONER_INAPP_230925"
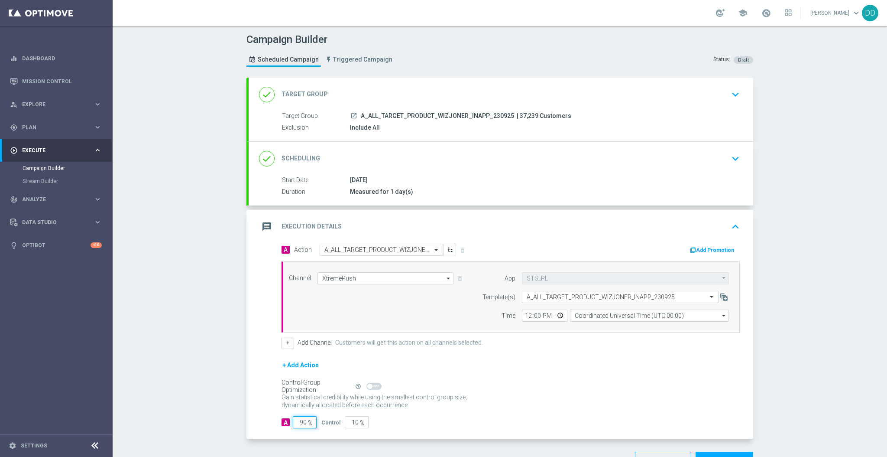
drag, startPoint x: 299, startPoint y: 423, endPoint x: 282, endPoint y: 420, distance: 17.2
click at [282, 420] on div "A 90 %" at bounding box center [298, 422] width 33 height 12
type input "1"
type input "99"
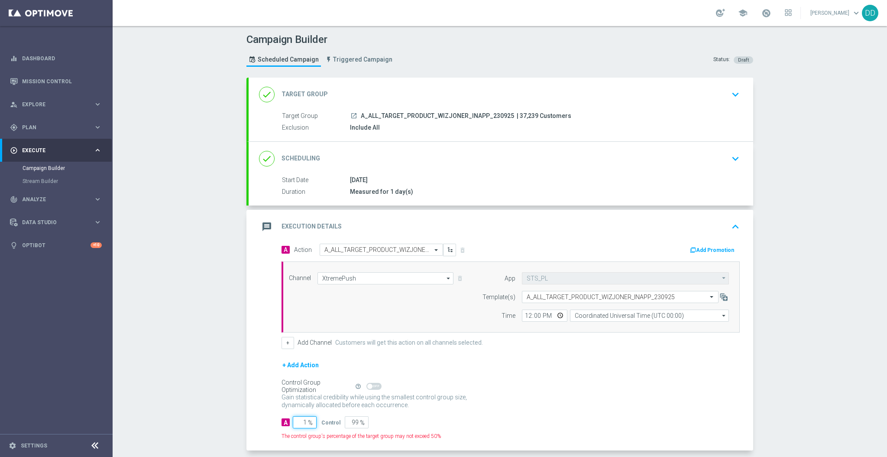
type input "10"
type input "90"
type input "100"
type input "0"
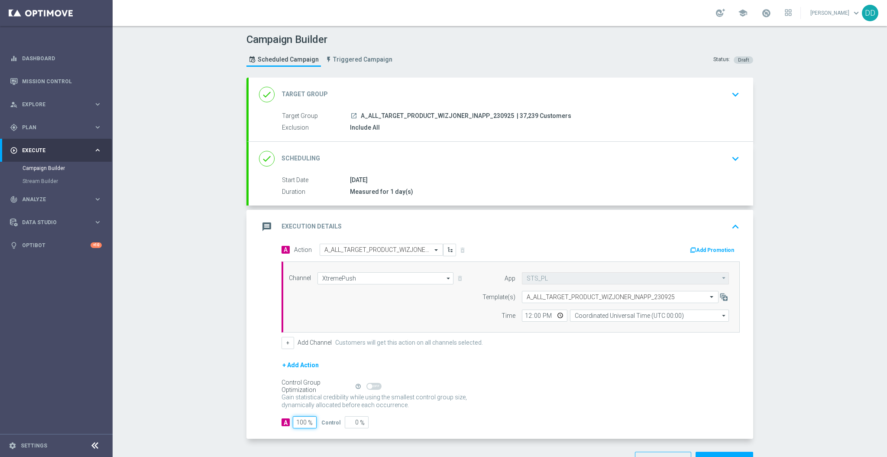
type input "100"
click at [523, 315] on input "12:00" at bounding box center [544, 315] width 45 height 12
type input "16:12"
click at [598, 312] on input "Coordinated Universal Time (UTC 00:00)" at bounding box center [649, 315] width 159 height 12
click at [597, 328] on div "Central European Time (Warsaw) (UTC +02:00)" at bounding box center [645, 328] width 142 height 8
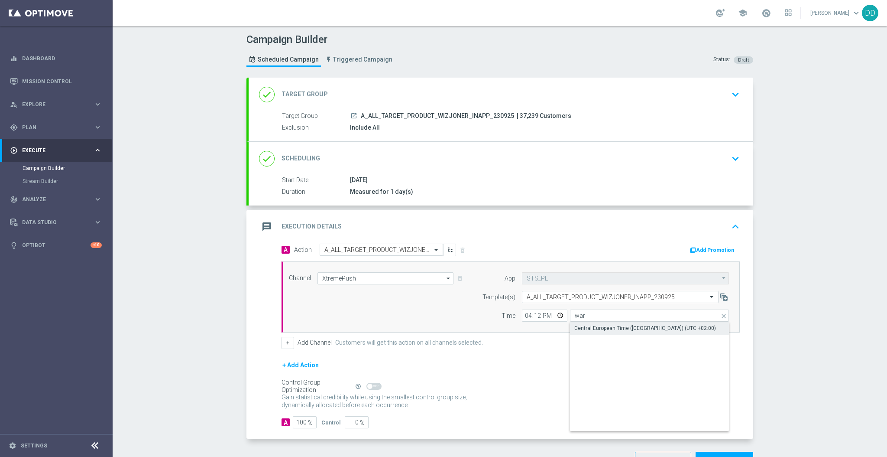
type input "Central European Time (Warsaw) (UTC +02:00)"
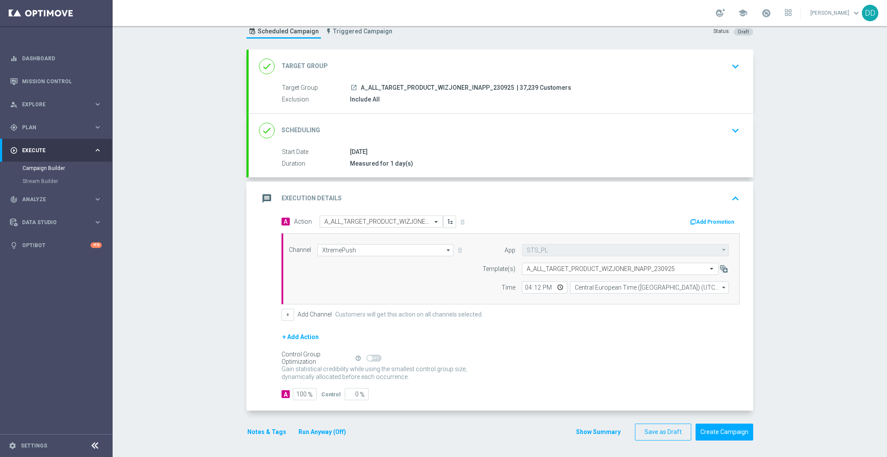
click at [573, 125] on div "done Scheduling keyboard_arrow_down" at bounding box center [501, 130] width 484 height 16
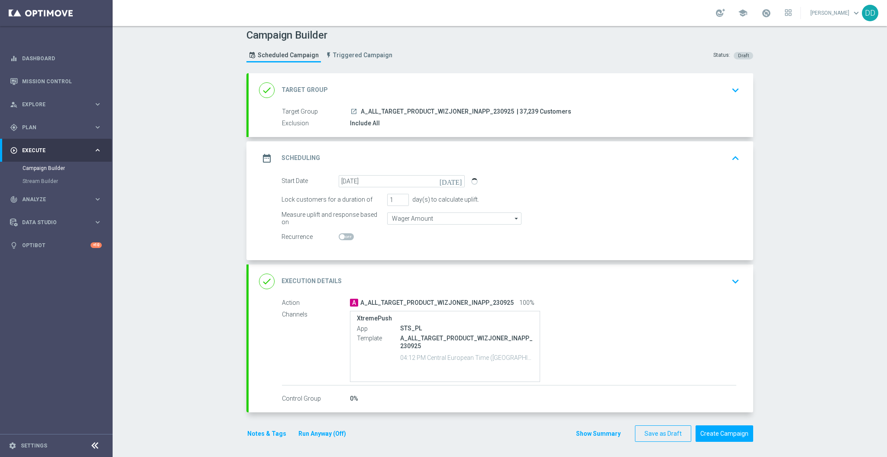
scroll to position [5, 0]
click at [670, 300] on div "A A_ALL_TARGET_PRODUCT_WIZJONER_INAPP_230925 100%" at bounding box center [543, 301] width 386 height 9
click at [671, 284] on div "done Execution Details keyboard_arrow_down" at bounding box center [501, 280] width 484 height 16
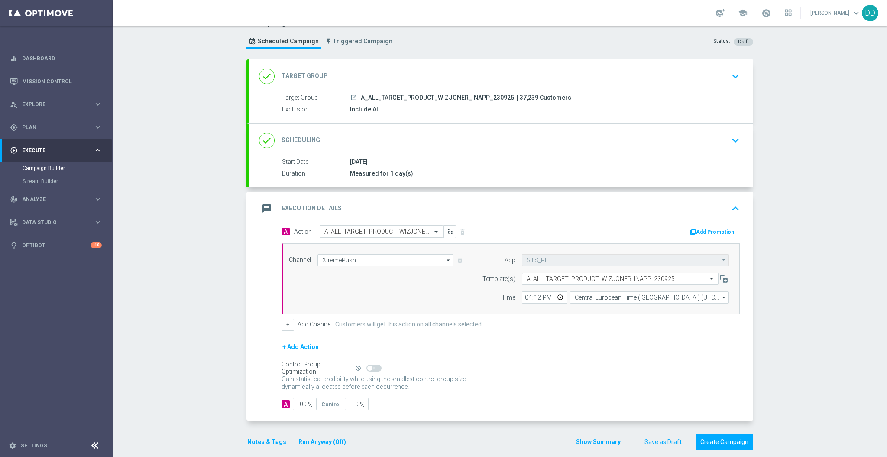
scroll to position [28, 0]
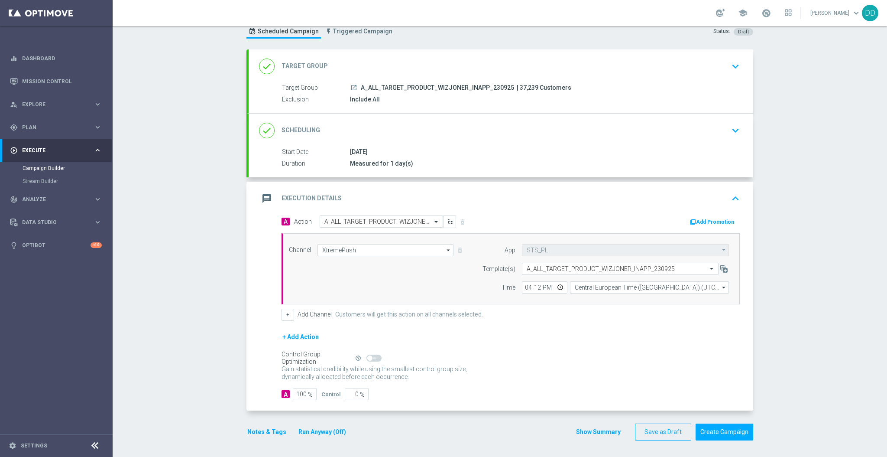
click at [174, 261] on div "Campaign Builder Scheduled Campaign Triggered Campaign Status: Draft done Targe…" at bounding box center [500, 241] width 775 height 431
click at [533, 286] on input "16:12" at bounding box center [544, 287] width 45 height 12
type input "16:20"
click at [678, 377] on div "Gain statistical credibility while using the smallest control group size, dynam…" at bounding box center [511, 373] width 458 height 21
drag, startPoint x: 710, startPoint y: 431, endPoint x: 726, endPoint y: 431, distance: 16.5
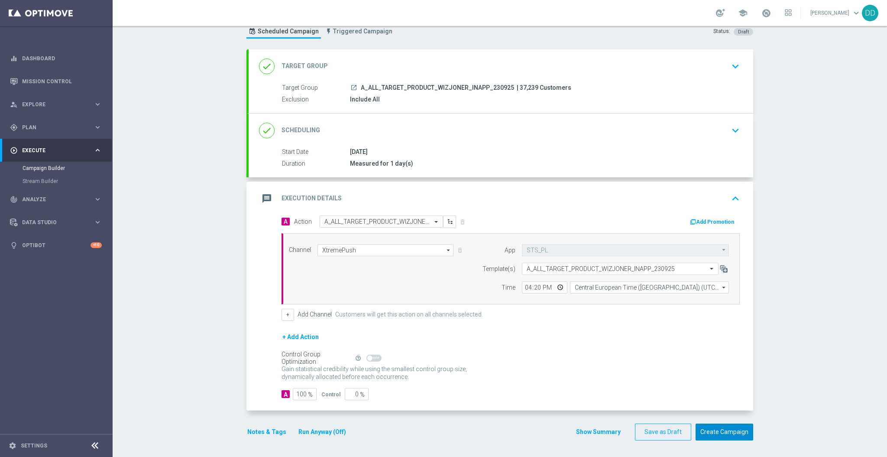
click at [726, 431] on button "Create Campaign" at bounding box center [725, 431] width 58 height 17
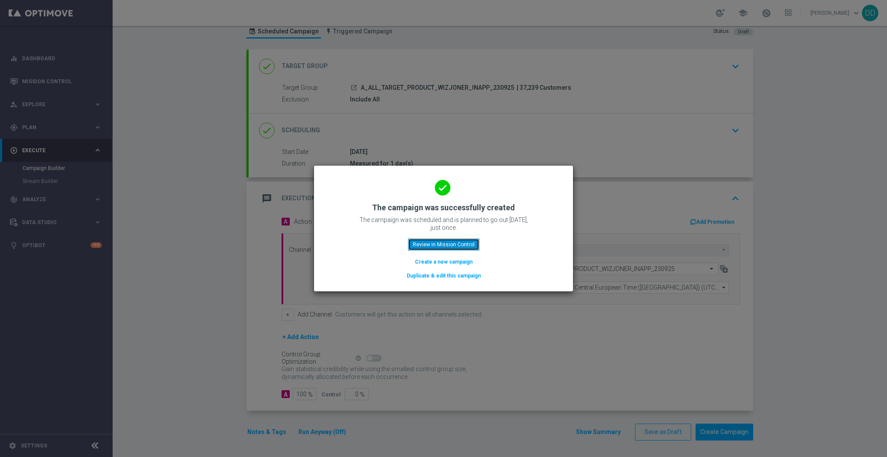
click at [467, 248] on button "Review in Mission Control" at bounding box center [443, 244] width 71 height 12
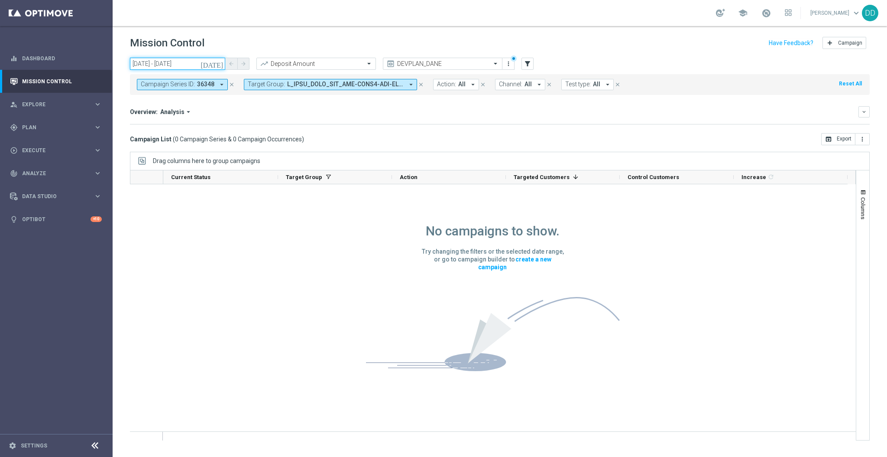
click at [194, 64] on input "23 Sep 2025 - 23 Sep 2025" at bounding box center [177, 64] width 95 height 12
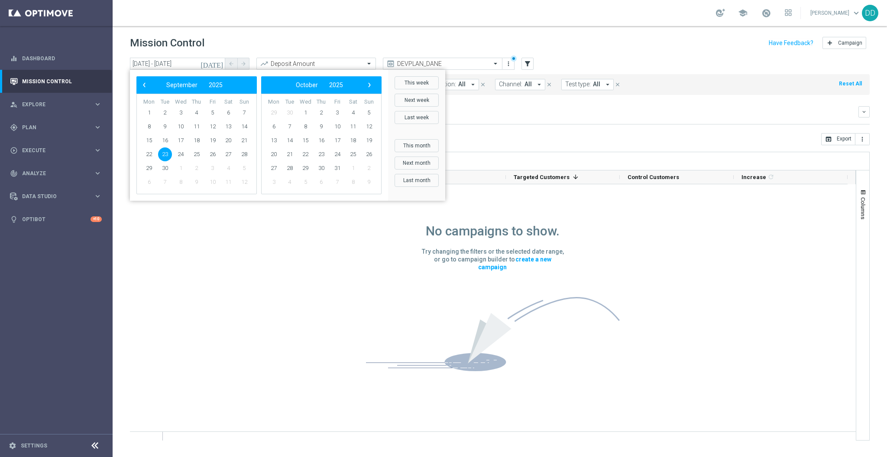
click at [165, 156] on span "23" at bounding box center [165, 154] width 14 height 14
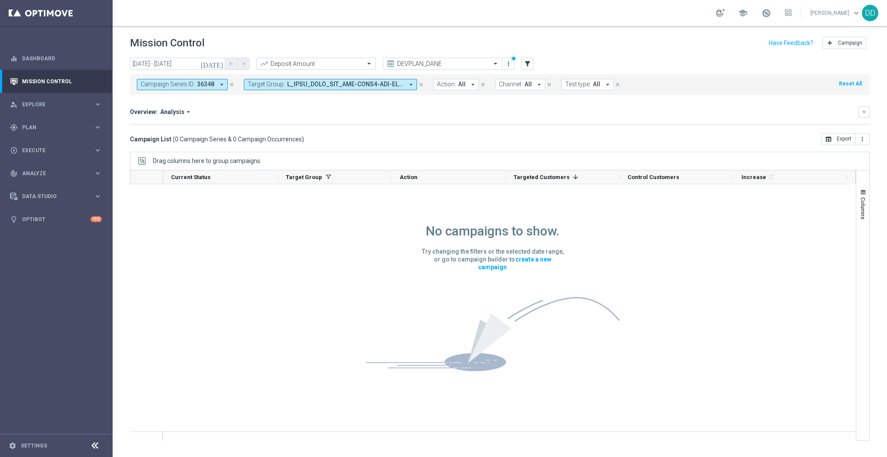
click at [234, 86] on icon "close" at bounding box center [232, 84] width 6 height 6
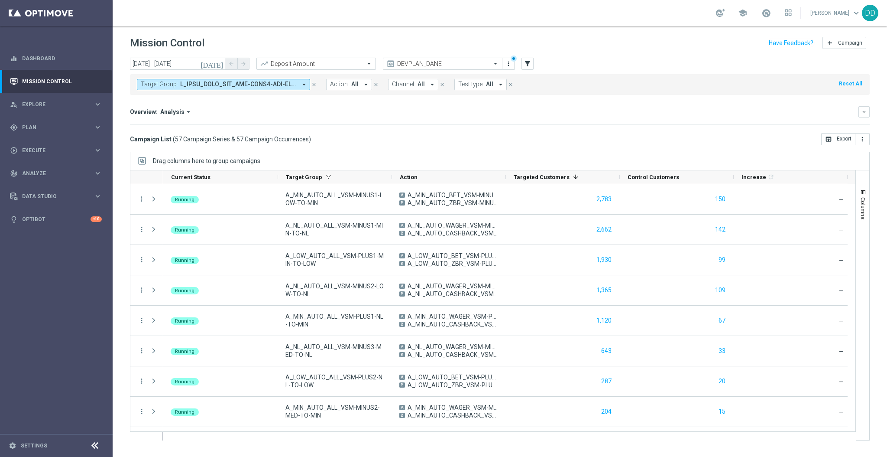
click at [264, 86] on span at bounding box center [238, 84] width 117 height 7
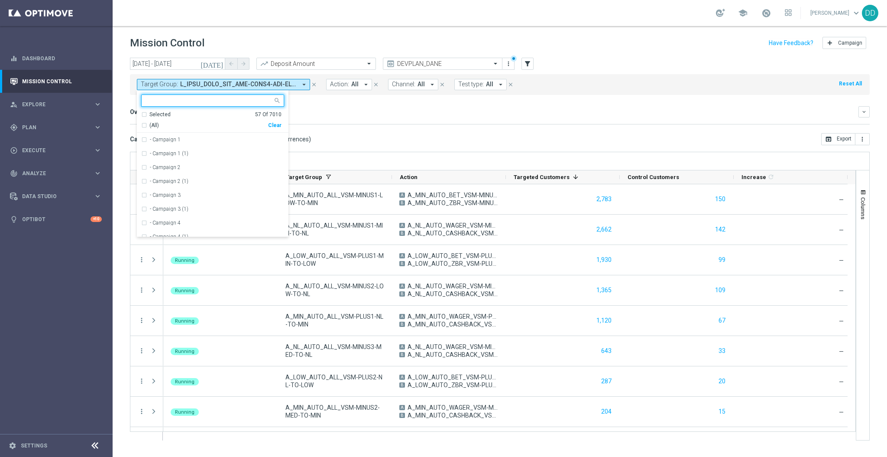
click at [250, 102] on input "text" at bounding box center [209, 100] width 127 height 7
click at [179, 65] on input "23 Sep 2025 - 23 Sep 2025" at bounding box center [177, 64] width 95 height 12
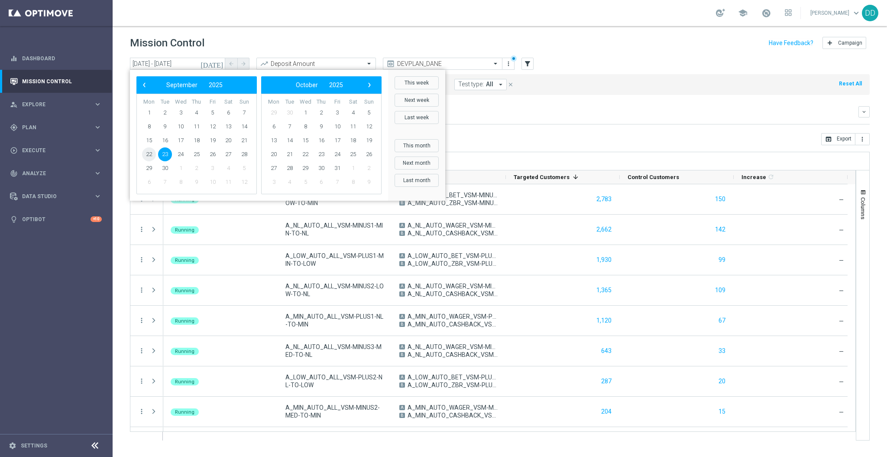
click at [146, 150] on span "22" at bounding box center [149, 154] width 14 height 14
click at [183, 152] on span "24" at bounding box center [181, 154] width 14 height 14
type input "[DATE] - [DATE]"
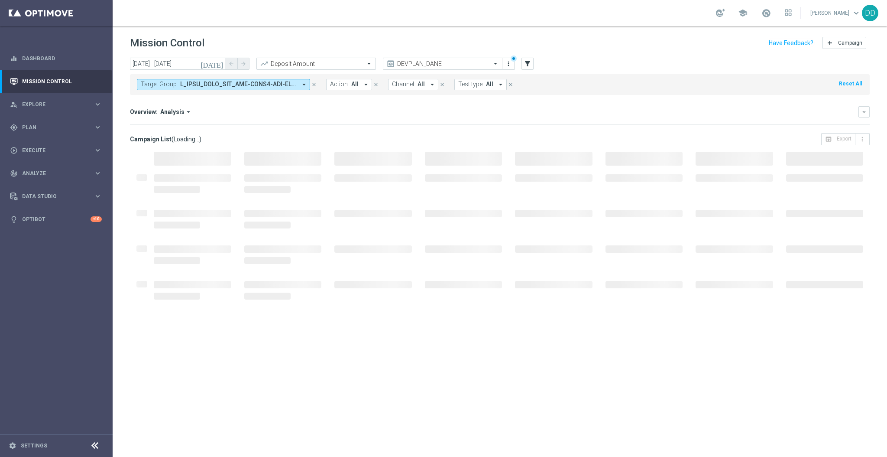
click at [211, 83] on span at bounding box center [238, 84] width 117 height 7
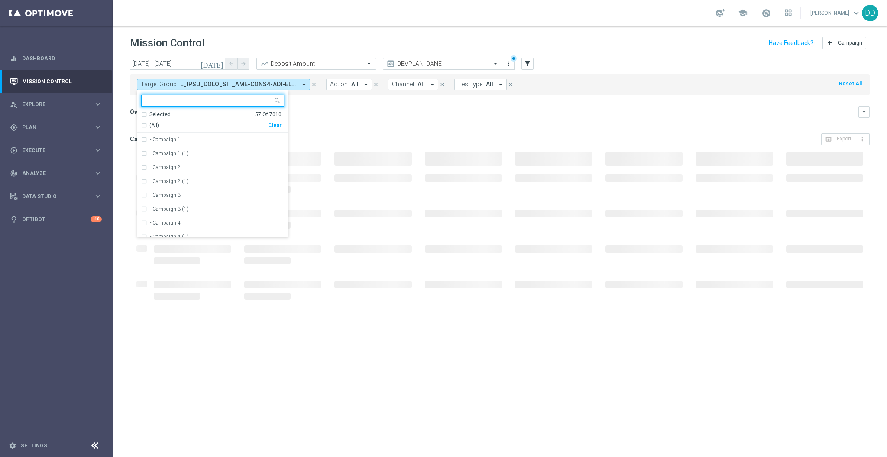
click at [0, 0] on div "Clear" at bounding box center [0, 0] width 0 height 0
click at [237, 101] on input "text" at bounding box center [209, 100] width 127 height 7
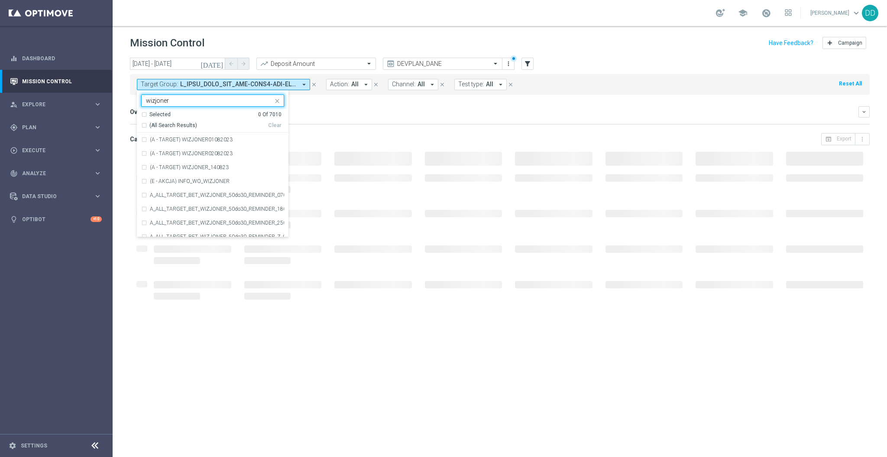
click at [141, 126] on div "(All Search Results)" at bounding box center [204, 125] width 127 height 7
type input "wizjoner"
click at [334, 123] on div "Overview: Analysis arrow_drop_down keyboard_arrow_down Increase In Deposit Amou…" at bounding box center [500, 115] width 740 height 18
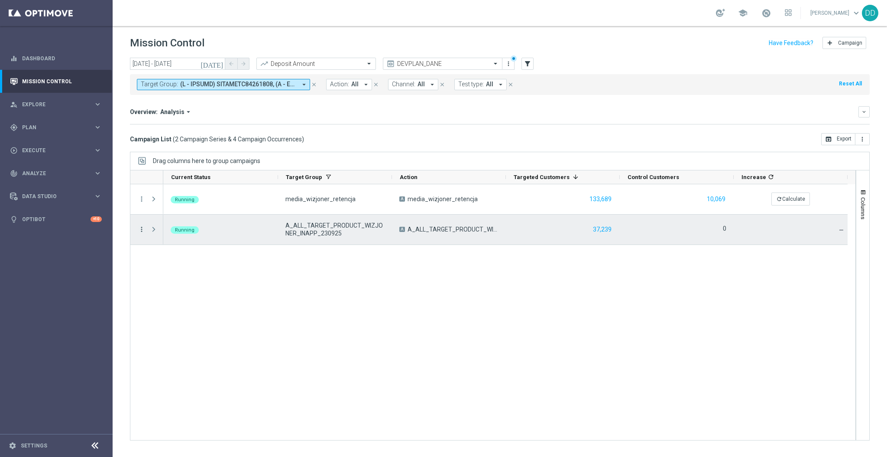
click at [141, 229] on icon "more_vert" at bounding box center [142, 229] width 8 height 8
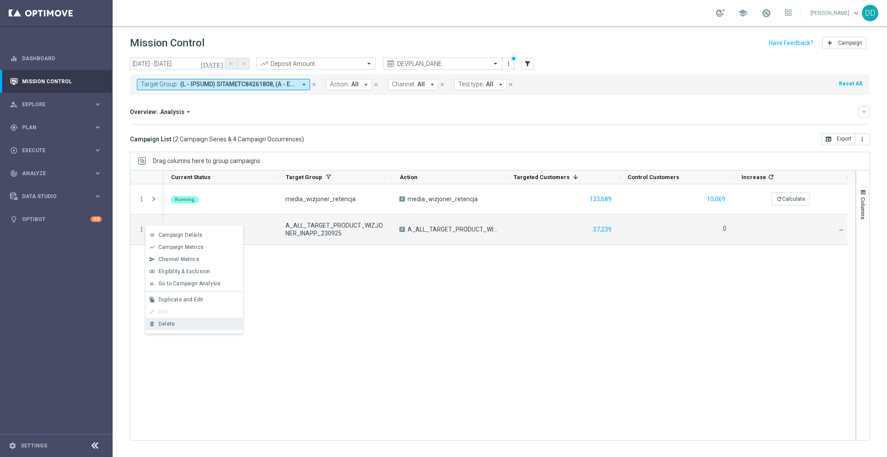
click at [174, 321] on div "Delete" at bounding box center [199, 324] width 81 height 6
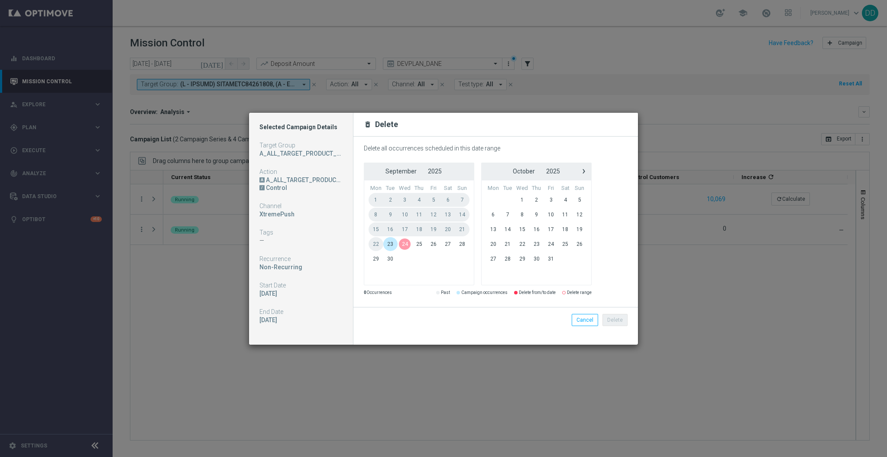
click at [390, 245] on span "23" at bounding box center [390, 244] width 14 height 14
click at [619, 321] on button "Delete" at bounding box center [615, 320] width 25 height 12
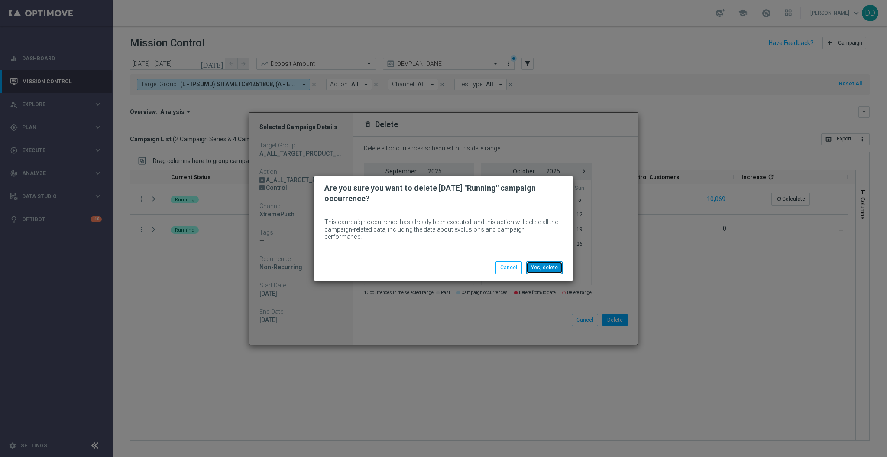
click at [548, 268] on button "Yes, delete" at bounding box center [544, 267] width 36 height 12
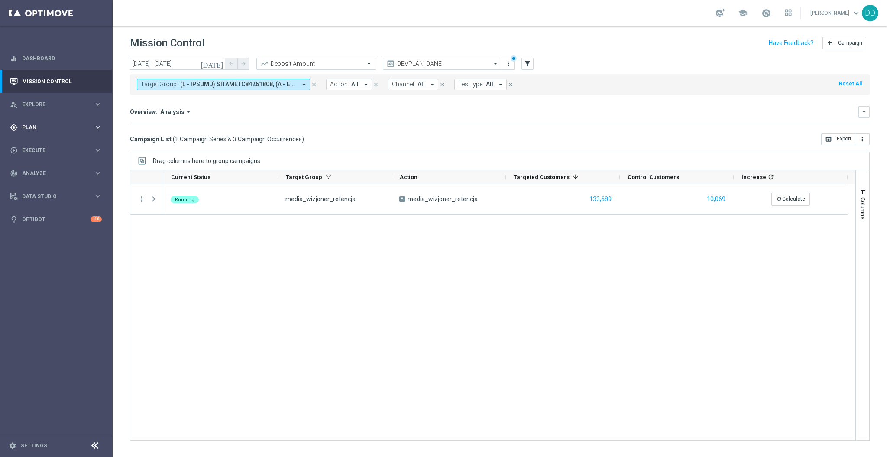
click at [50, 133] on div "gps_fixed Plan keyboard_arrow_right" at bounding box center [56, 127] width 112 height 23
click at [52, 145] on link "Target Groups" at bounding box center [57, 145] width 68 height 7
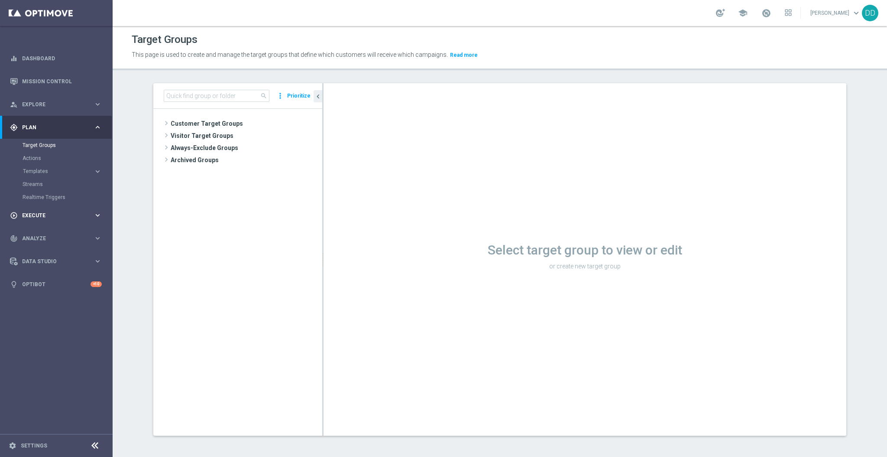
click at [50, 211] on div "play_circle_outline Execute" at bounding box center [52, 215] width 84 height 8
click at [41, 169] on link "Campaign Builder" at bounding box center [57, 168] width 68 height 7
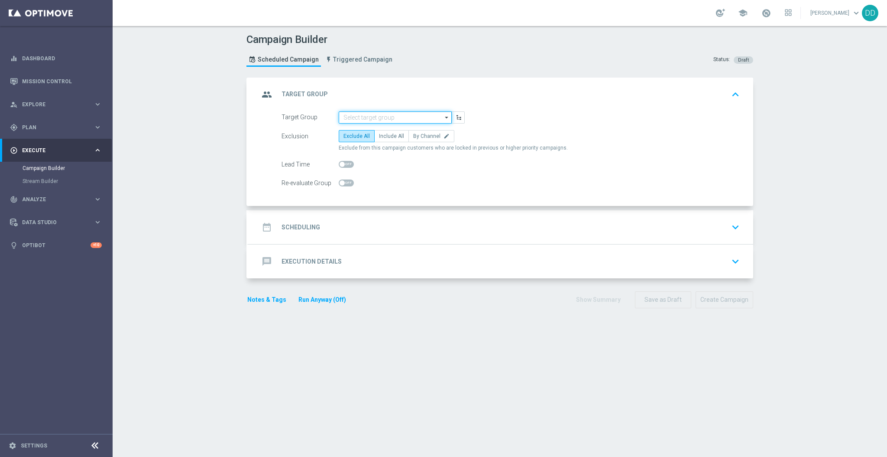
click at [392, 115] on input at bounding box center [395, 117] width 113 height 12
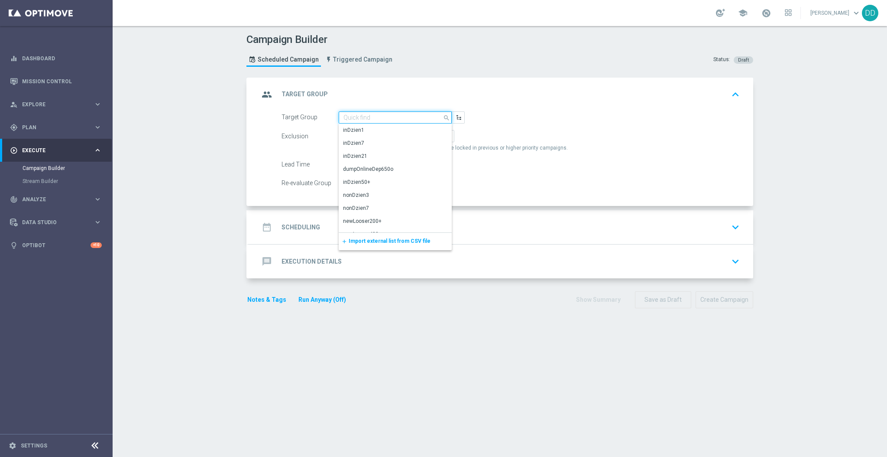
paste input "A_ALL_TARGET_PRODUCT_WIZJONER_INAPP_230925"
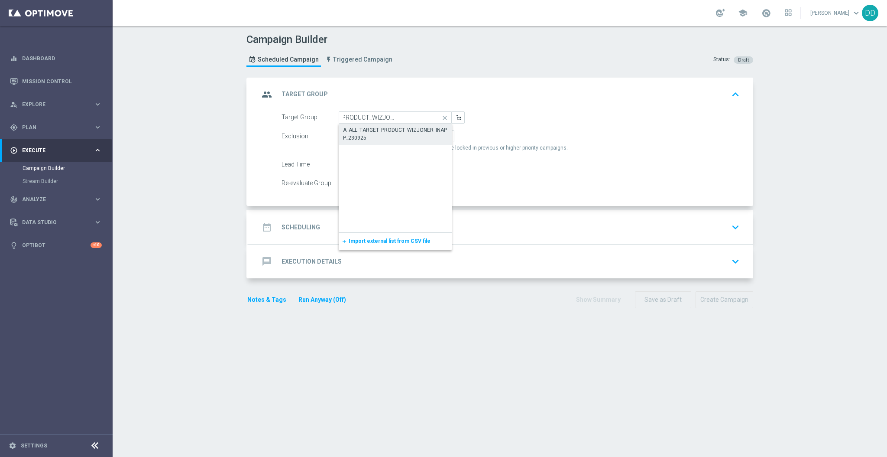
click at [395, 129] on div "A_ALL_TARGET_PRODUCT_WIZJONER_INAPP_230925" at bounding box center [395, 134] width 105 height 16
type input "A_ALL_TARGET_PRODUCT_WIZJONER_INAPP_230925"
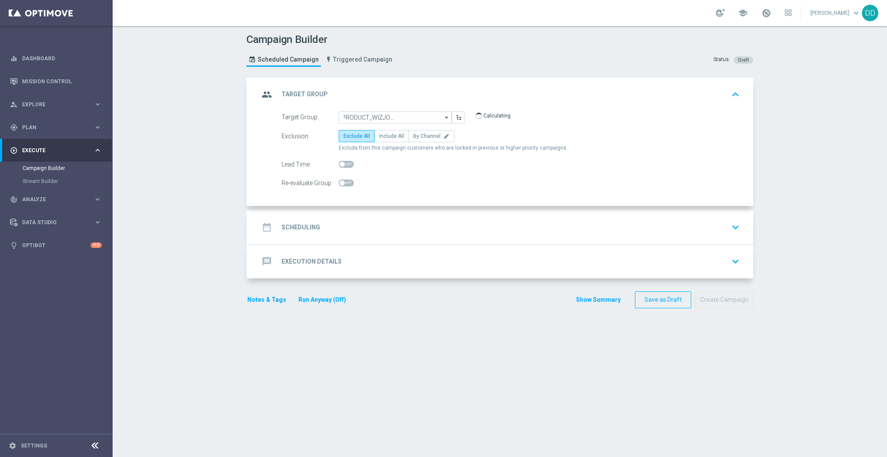
scroll to position [0, 0]
click at [413, 137] on span "By Channel" at bounding box center [426, 136] width 27 height 6
click at [413, 137] on input "By Channel edit" at bounding box center [416, 138] width 6 height 6
radio input "true"
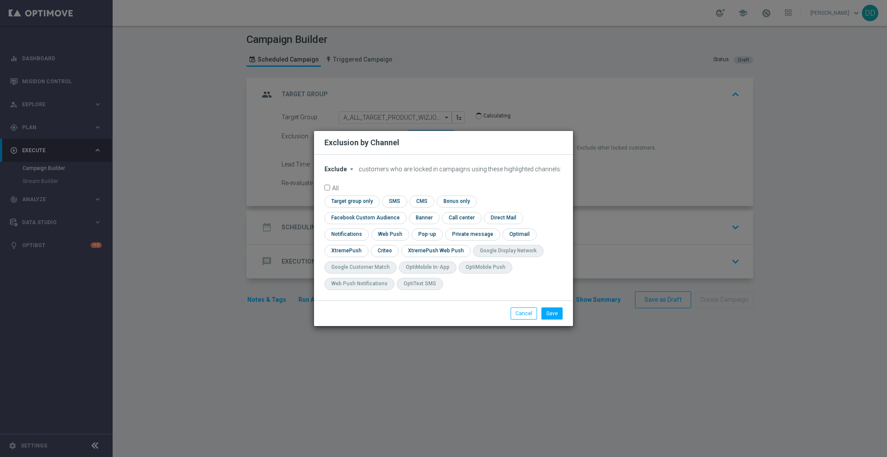
click at [340, 172] on span "Exclude" at bounding box center [335, 168] width 23 height 7
click at [673, 146] on modal-container "Exclusion by Channel Exclude arrow_drop_down × Exclude Exclude Include customer…" at bounding box center [443, 228] width 887 height 457
click at [525, 309] on button "Cancel" at bounding box center [524, 313] width 26 height 12
radio input "true"
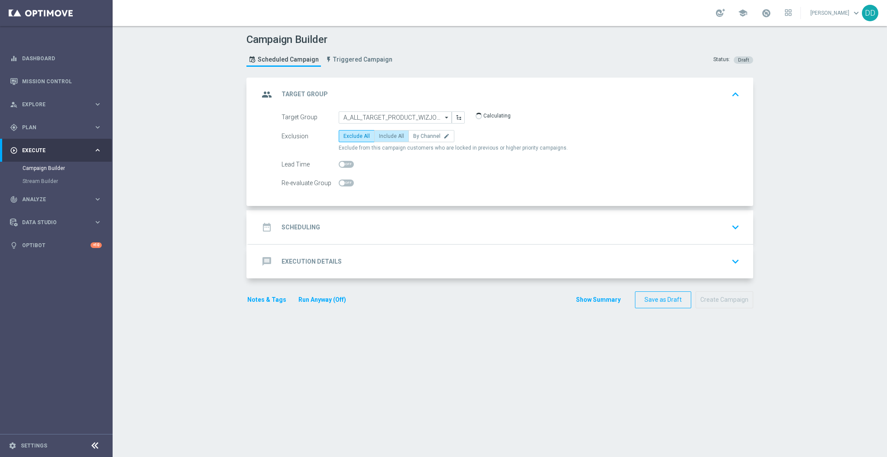
click at [381, 131] on label "Include All" at bounding box center [391, 136] width 35 height 12
click at [381, 135] on input "Include All" at bounding box center [382, 138] width 6 height 6
radio input "true"
click at [403, 234] on div "date_range Scheduling keyboard_arrow_down" at bounding box center [501, 227] width 484 height 16
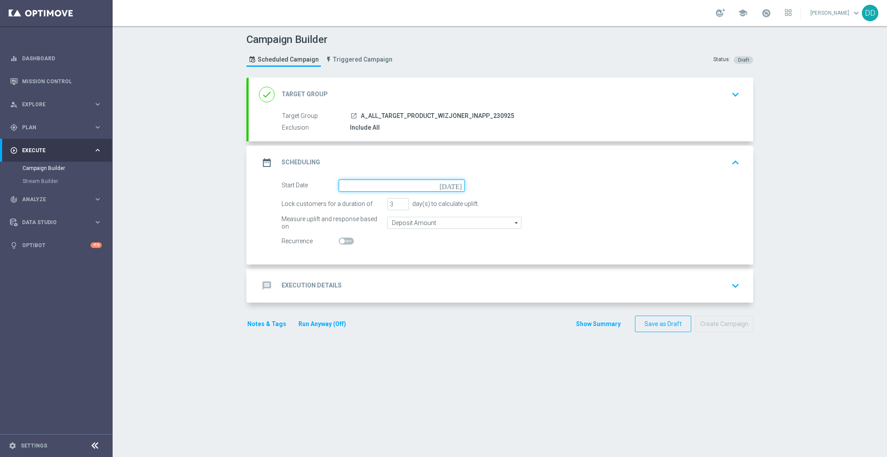
click at [370, 187] on input at bounding box center [402, 185] width 126 height 12
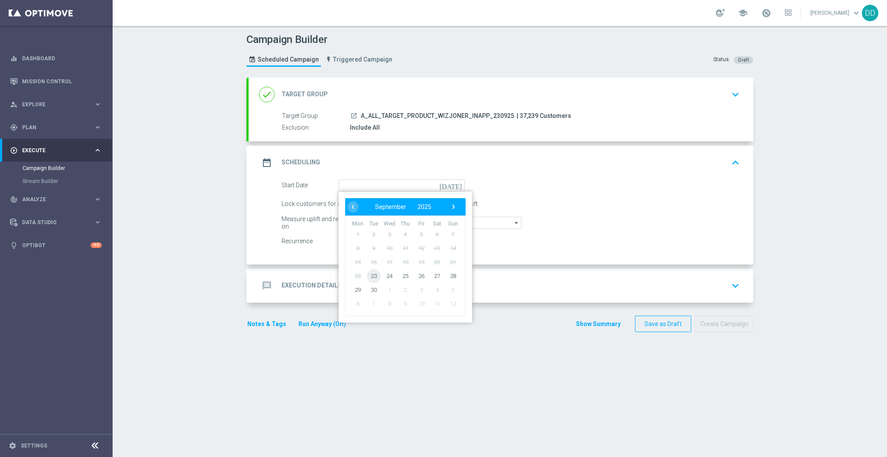
click at [371, 274] on span "23" at bounding box center [374, 276] width 14 height 14
type input "[DATE]"
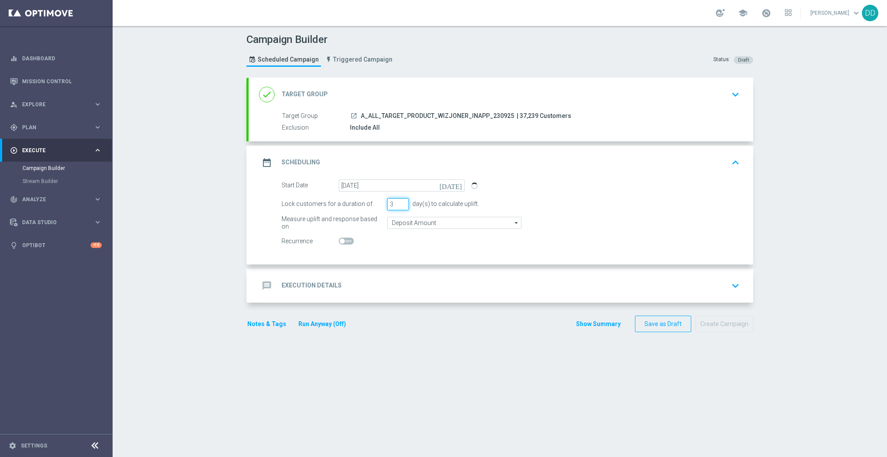
drag, startPoint x: 389, startPoint y: 200, endPoint x: 379, endPoint y: 212, distance: 15.7
click at [369, 201] on div "Lock customers for a duration of 3 day(s) to calculate uplift." at bounding box center [510, 204] width 471 height 12
type input "1"
click at [401, 223] on input "Deposit Amount" at bounding box center [454, 223] width 134 height 12
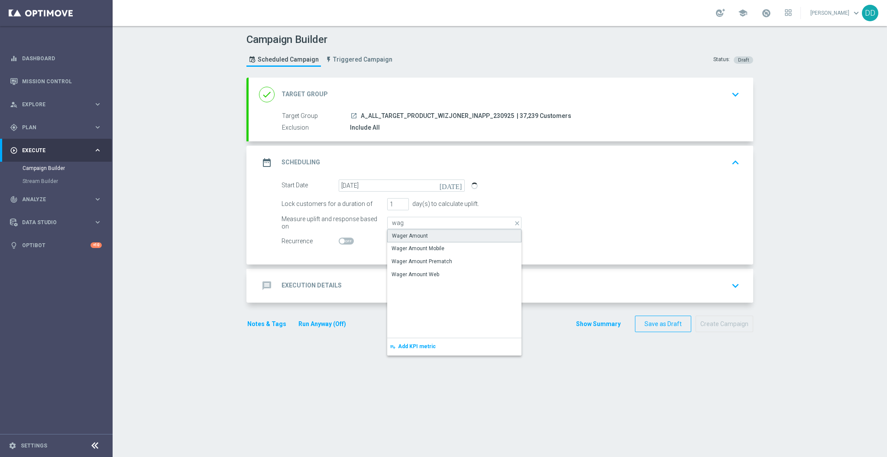
click at [405, 235] on div "Wager Amount" at bounding box center [410, 236] width 36 height 8
type input "Wager Amount"
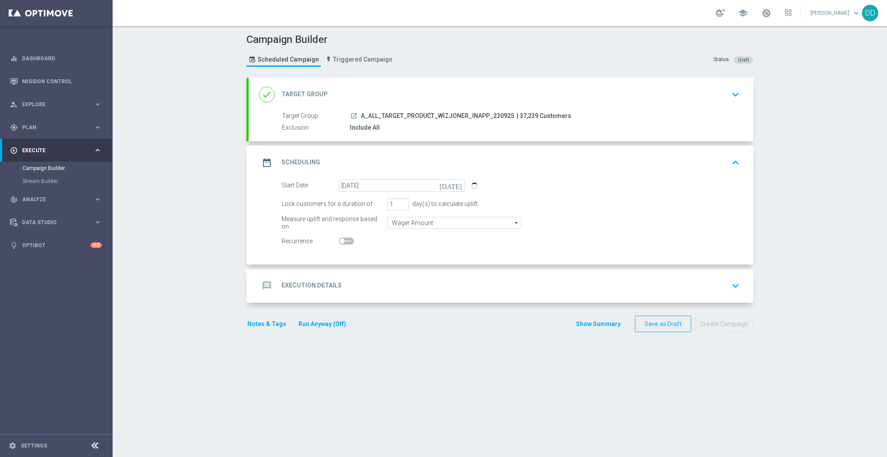
click at [397, 285] on div "message Execution Details keyboard_arrow_down" at bounding box center [501, 285] width 484 height 16
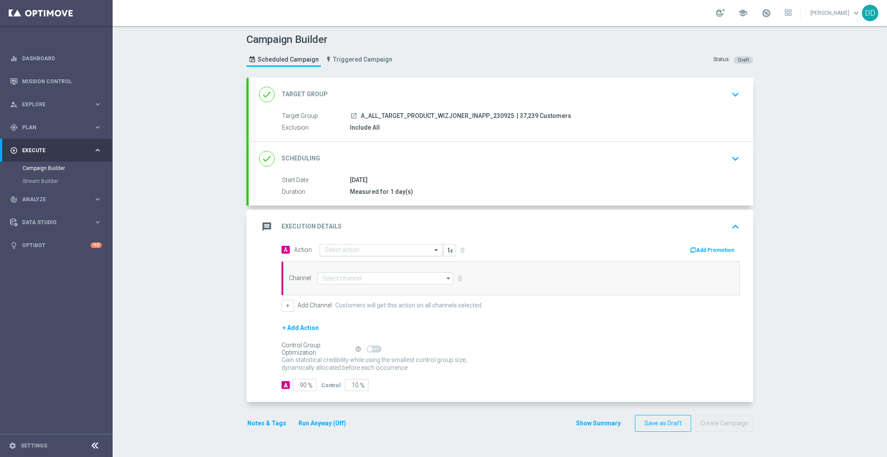
click at [340, 245] on div "Select action" at bounding box center [381, 250] width 123 height 12
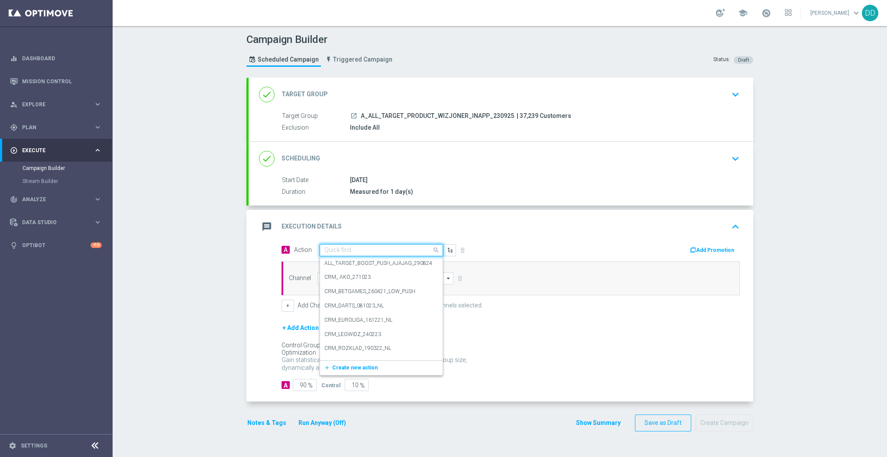
paste input "A_ALL_TARGET_PRODUCT_WIZJONER_INAPP_230925"
type input "A_ALL_TARGET_PRODUCT_WIZJONER_INAPP_230925"
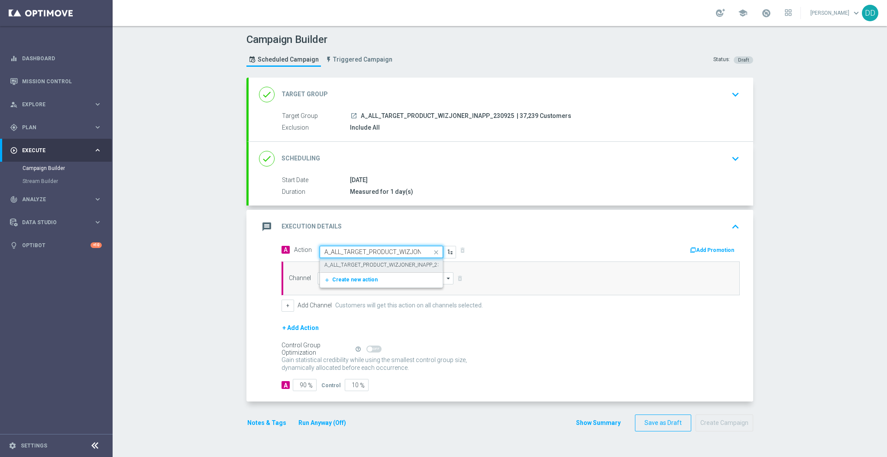
scroll to position [0, 49]
click at [358, 263] on label "A_ALL_TARGET_PRODUCT_WIZJONER_INAPP_230925" at bounding box center [388, 264] width 128 height 7
click at [352, 277] on input at bounding box center [386, 278] width 136 height 12
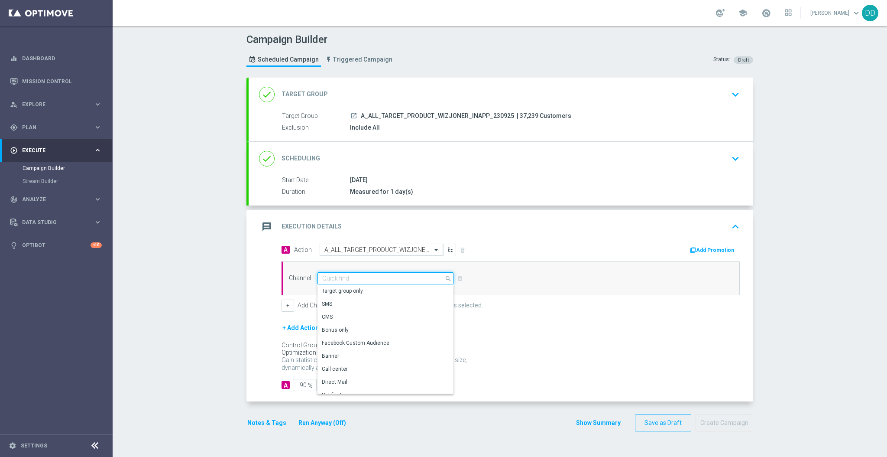
scroll to position [115, 0]
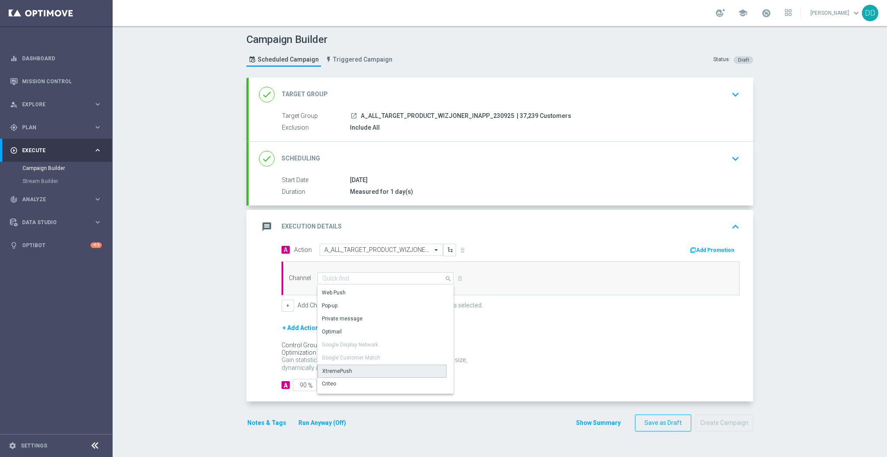
click at [361, 370] on div "XtremePush" at bounding box center [382, 370] width 129 height 13
type input "XtremePush"
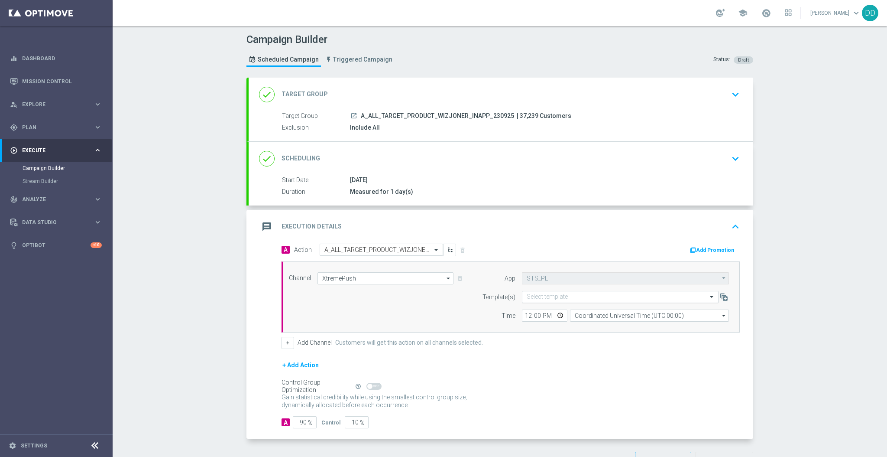
click at [558, 301] on div "Select template" at bounding box center [620, 297] width 197 height 12
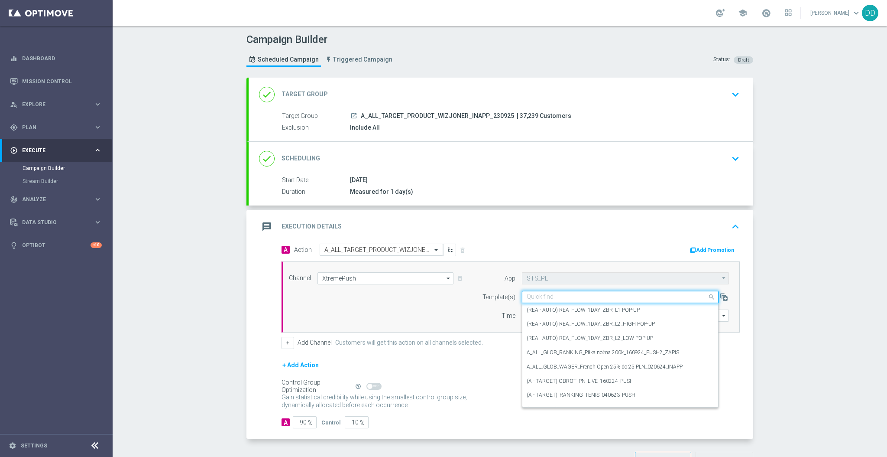
paste input "A_ALL_TARGET_PRODUCT_WIZJONER_INAPP_230925"
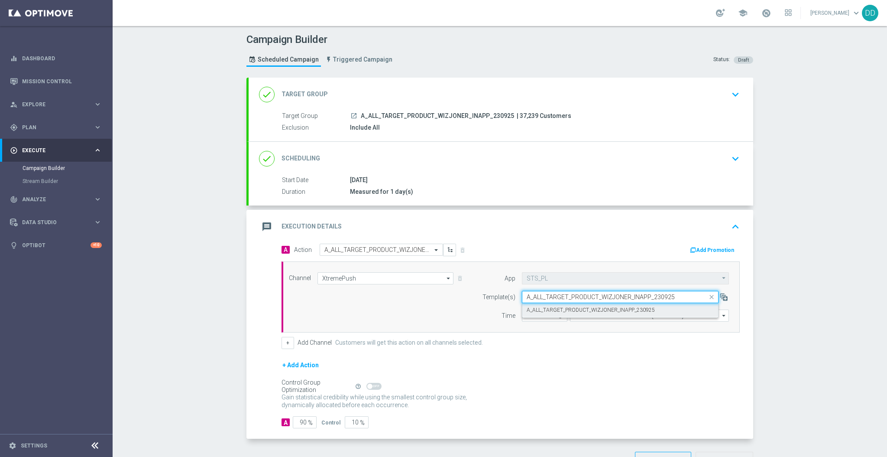
click at [558, 310] on label "A_ALL_TARGET_PRODUCT_WIZJONER_INAPP_230925" at bounding box center [591, 309] width 128 height 7
type input "A_ALL_TARGET_PRODUCT_WIZJONER_INAPP_230925"
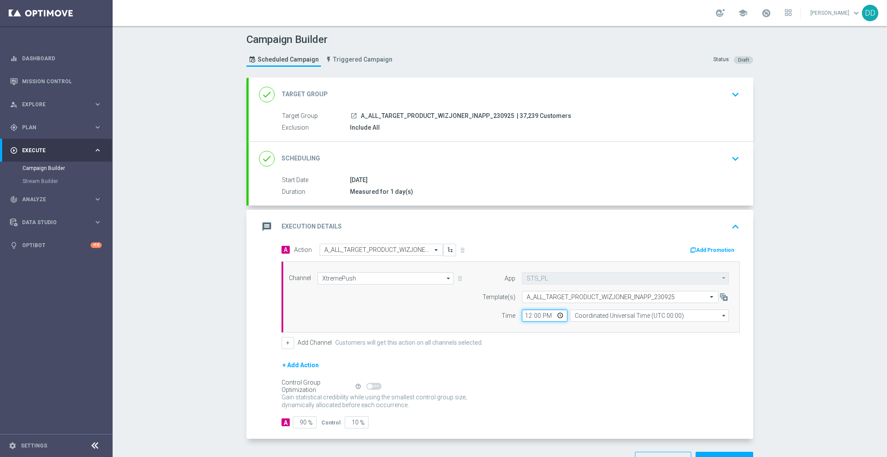
click at [524, 315] on input "12:00" at bounding box center [544, 315] width 45 height 12
type input "16:26"
click at [599, 317] on input "Coordinated Universal Time (UTC 00:00)" at bounding box center [649, 315] width 159 height 12
click at [597, 323] on div "Central European Time (Warsaw) (UTC +02:00)" at bounding box center [649, 328] width 159 height 12
type input "Central European Time (Warsaw) (UTC +02:00)"
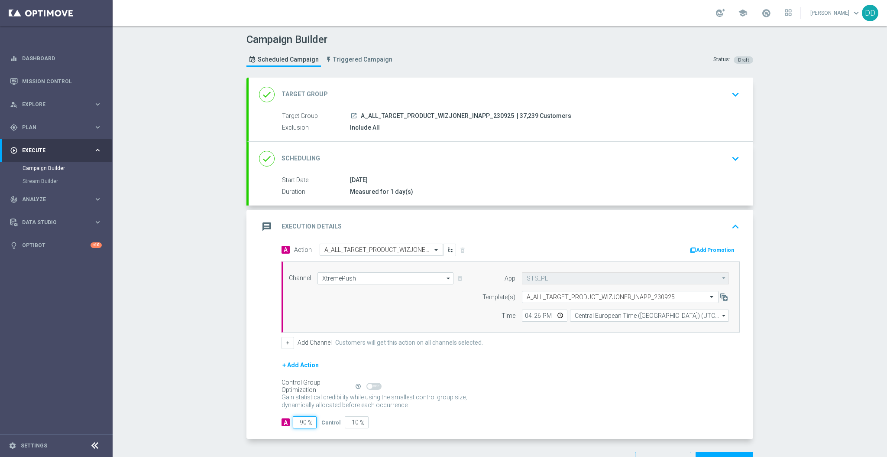
drag, startPoint x: 302, startPoint y: 421, endPoint x: 276, endPoint y: 416, distance: 26.4
click at [282, 418] on div "A 90 %" at bounding box center [298, 422] width 33 height 12
type input "1"
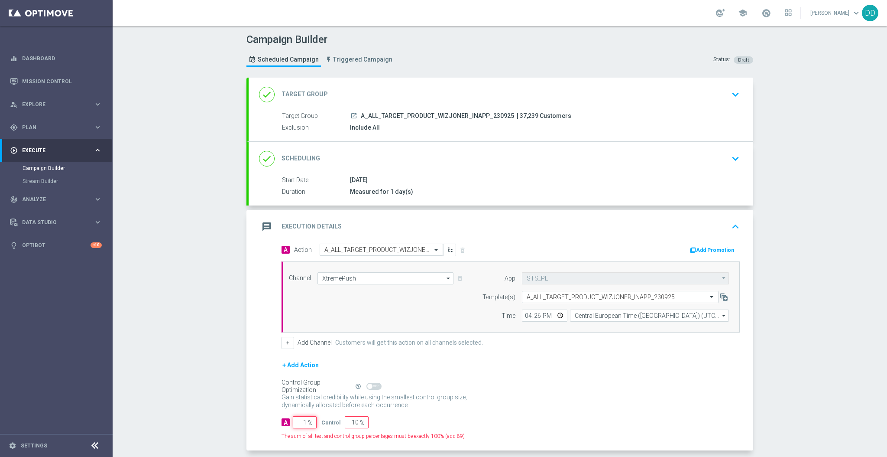
type input "99"
type input "10"
type input "90"
type input "100"
type input "0"
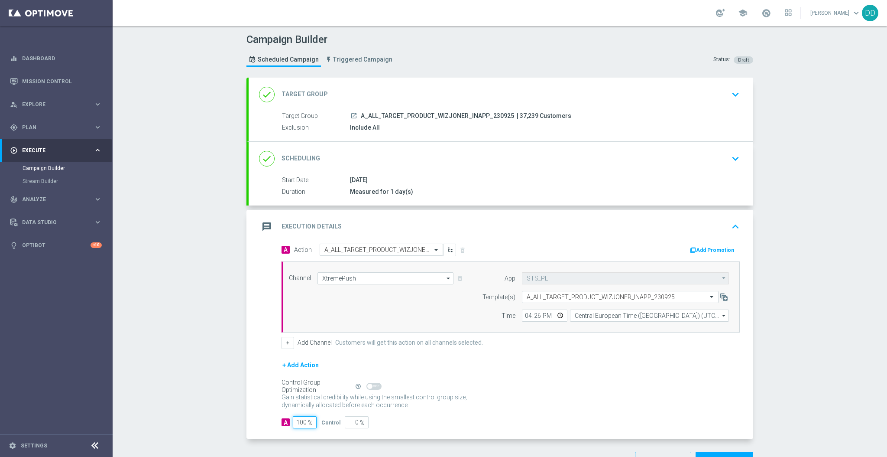
type input "100"
click at [532, 389] on div "Control Group Optimization Self Optimizing Campaign help_outline" at bounding box center [511, 386] width 458 height 10
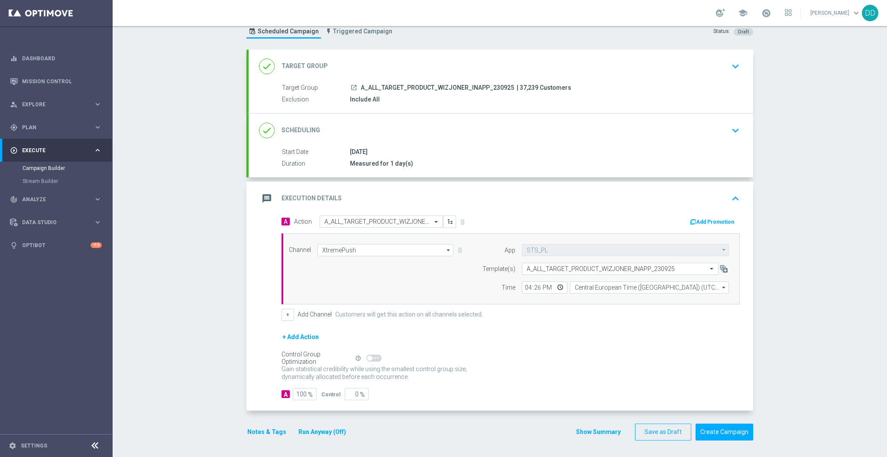
click at [577, 63] on div "done Target Group keyboard_arrow_down" at bounding box center [501, 66] width 484 height 16
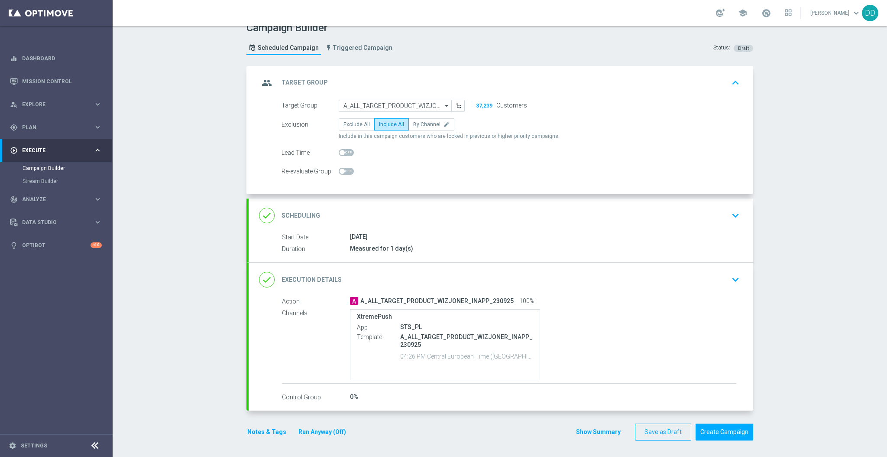
click at [564, 210] on div "done Scheduling keyboard_arrow_down" at bounding box center [501, 215] width 484 height 16
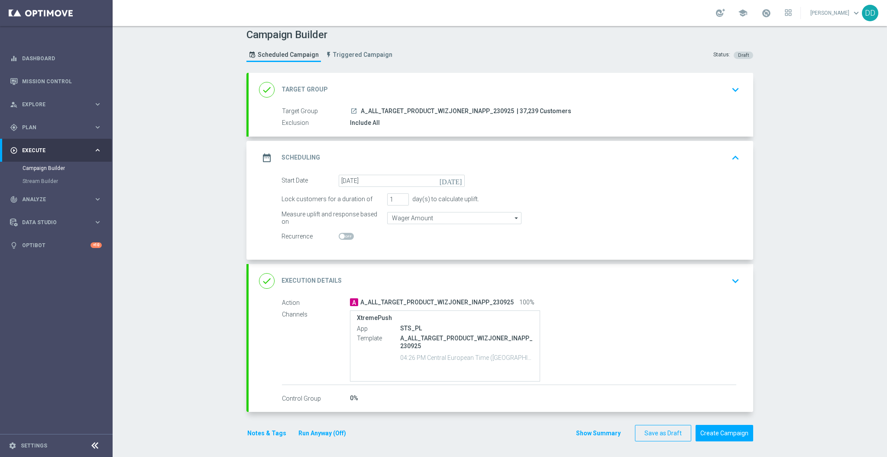
scroll to position [5, 0]
click at [717, 443] on div "done Target Group keyboard_arrow_down Target Group launch A_ALL_TARGET_PRODUCT_…" at bounding box center [499, 260] width 507 height 377
click at [718, 425] on button "Create Campaign" at bounding box center [725, 432] width 58 height 17
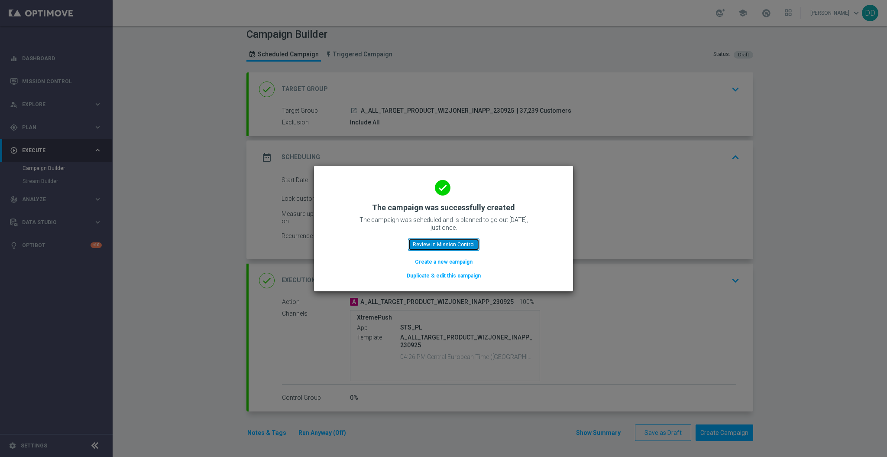
click at [453, 243] on button "Review in Mission Control" at bounding box center [443, 244] width 71 height 12
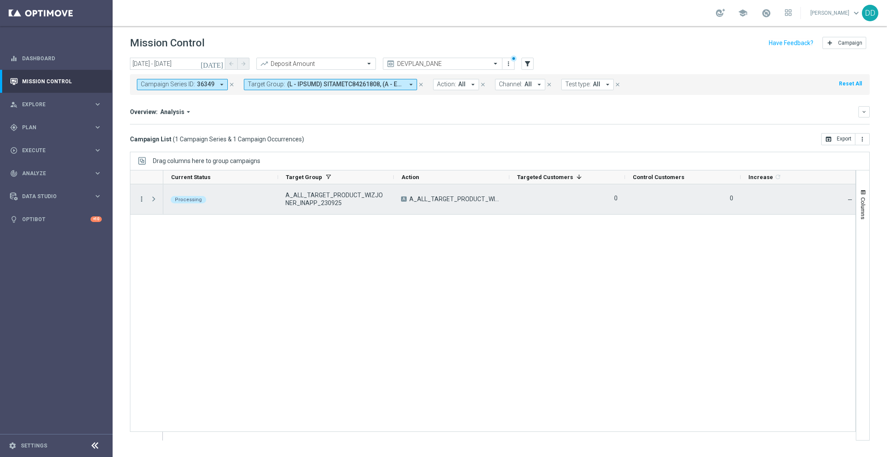
click at [138, 200] on icon "more_vert" at bounding box center [142, 199] width 8 height 8
click at [362, 276] on div "Processing A_ALL_TARGET_PRODUCT_WIZJONER_INAPP_230925 A A_ALL_TARGET_PRODUCT_WI…" at bounding box center [509, 312] width 692 height 256
click at [143, 201] on icon "more_vert" at bounding box center [142, 199] width 8 height 8
click at [182, 201] on span "Campaign Details" at bounding box center [181, 204] width 44 height 6
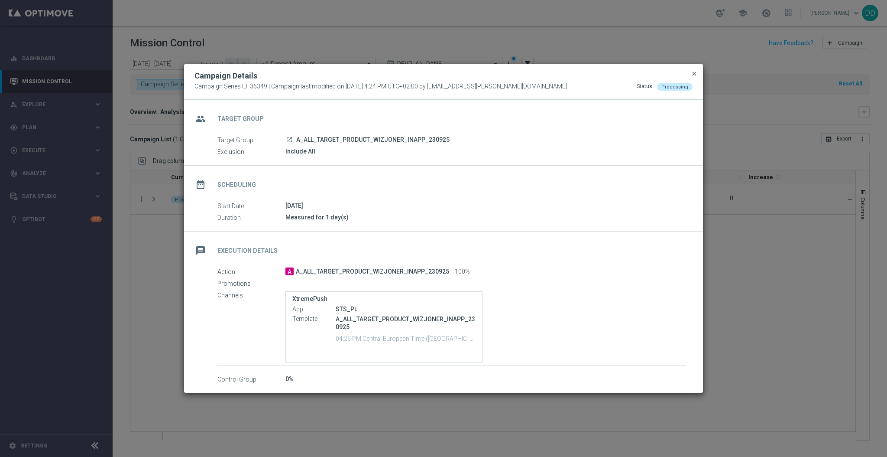
click at [696, 73] on span "close" at bounding box center [694, 73] width 7 height 7
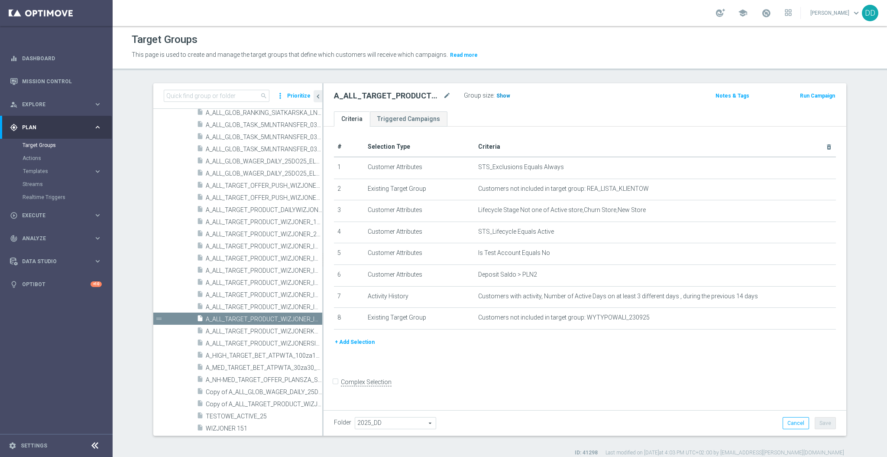
click at [499, 95] on span "Show" at bounding box center [503, 96] width 14 height 6
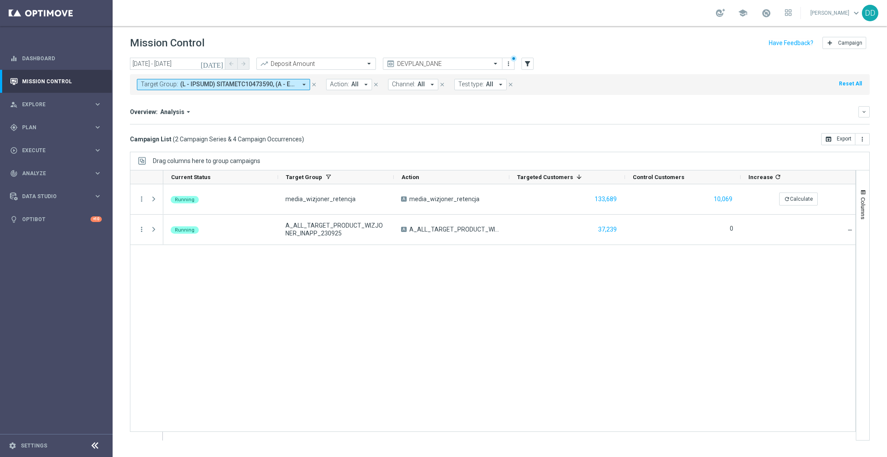
click at [430, 308] on div "Running media_wizjoner_retencja A media_wizjoner_retencja 133,689 10,069 refres…" at bounding box center [509, 312] width 692 height 256
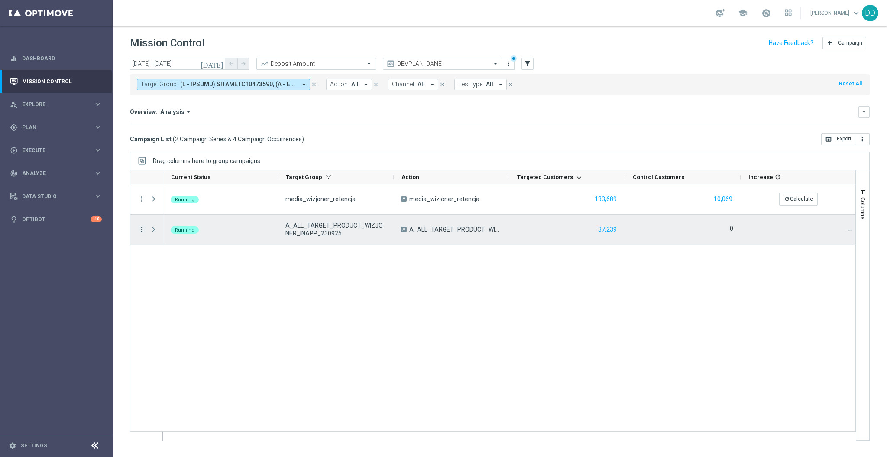
click at [140, 229] on icon "more_vert" at bounding box center [142, 229] width 8 height 8
click at [182, 235] on span "Campaign Details" at bounding box center [181, 235] width 44 height 6
